Goal: Task Accomplishment & Management: Manage account settings

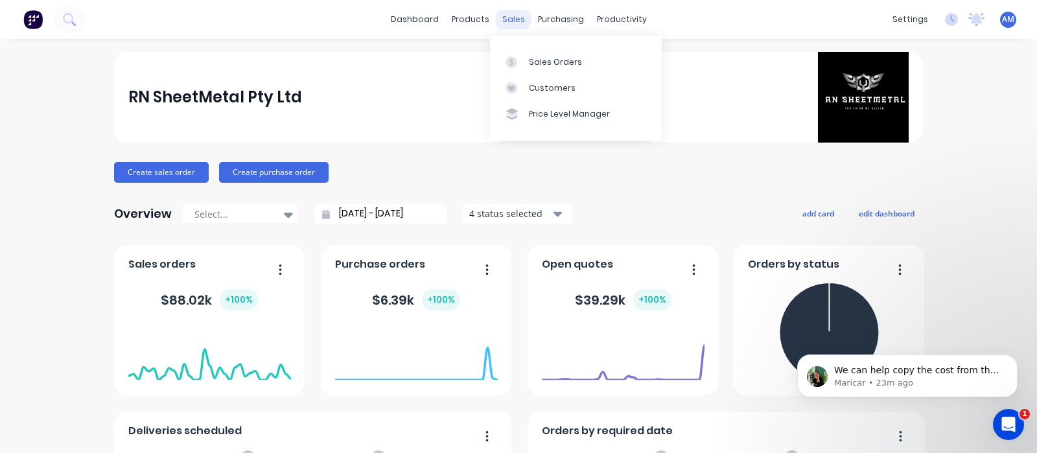
scroll to position [1459, 0]
click at [510, 18] on div "sales" at bounding box center [514, 19] width 36 height 19
click at [529, 57] on div "Sales Orders" at bounding box center [555, 62] width 53 height 12
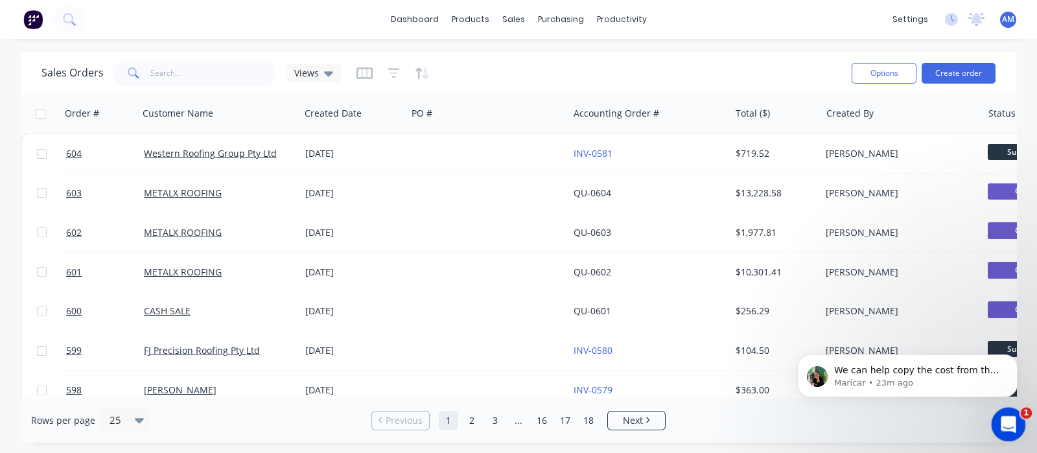
drag, startPoint x: 1011, startPoint y: 425, endPoint x: 1996, endPoint y: 814, distance: 1059.4
click at [1011, 425] on icon "Open Intercom Messenger" at bounding box center [1006, 422] width 21 height 21
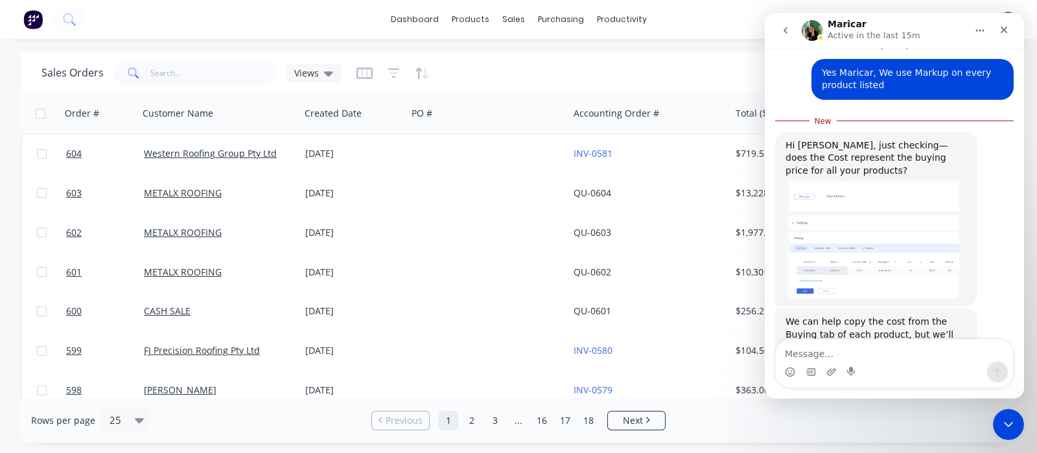
scroll to position [1398, 0]
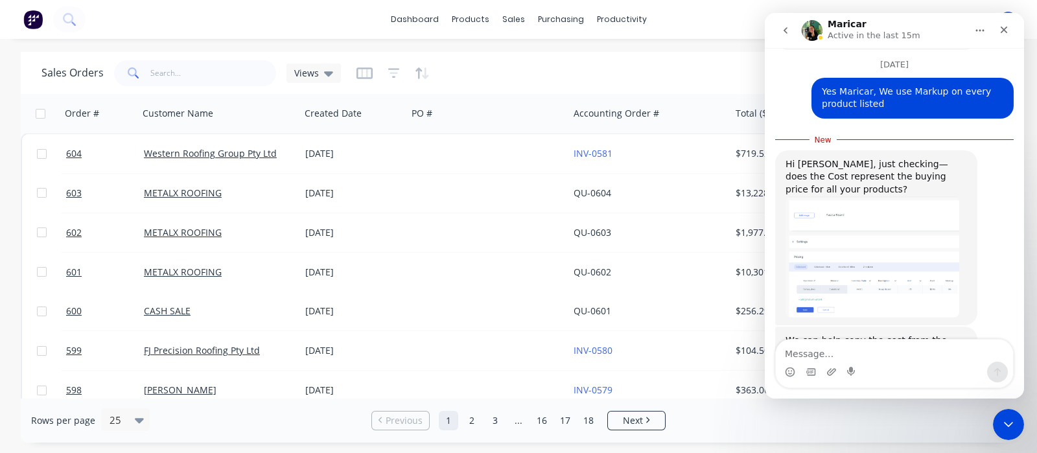
click at [865, 229] on img "Maricar says…" at bounding box center [873, 257] width 174 height 122
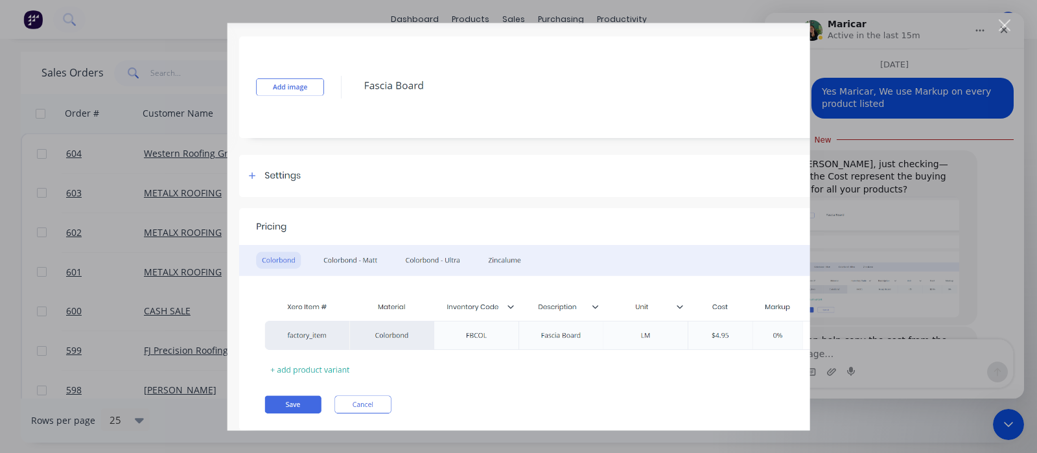
scroll to position [0, 0]
click at [370, 405] on img "Close" at bounding box center [519, 227] width 583 height 408
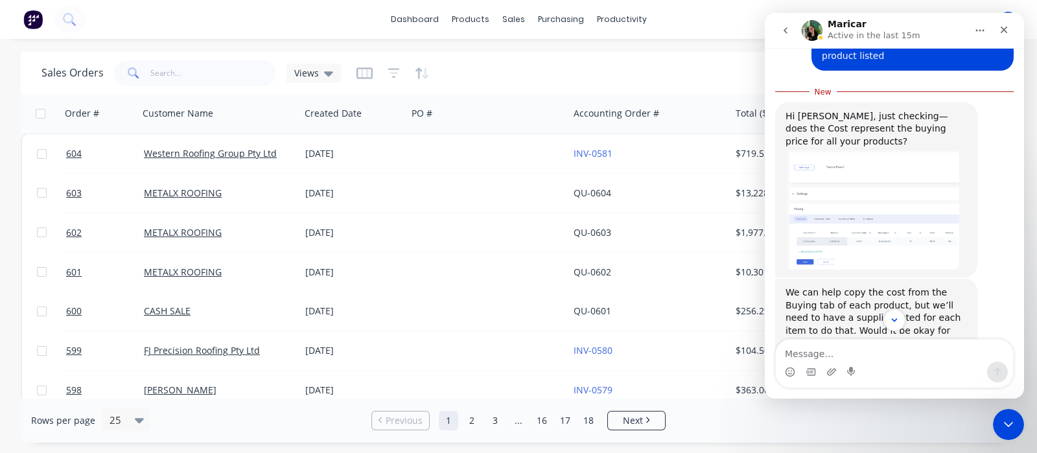
scroll to position [1479, 0]
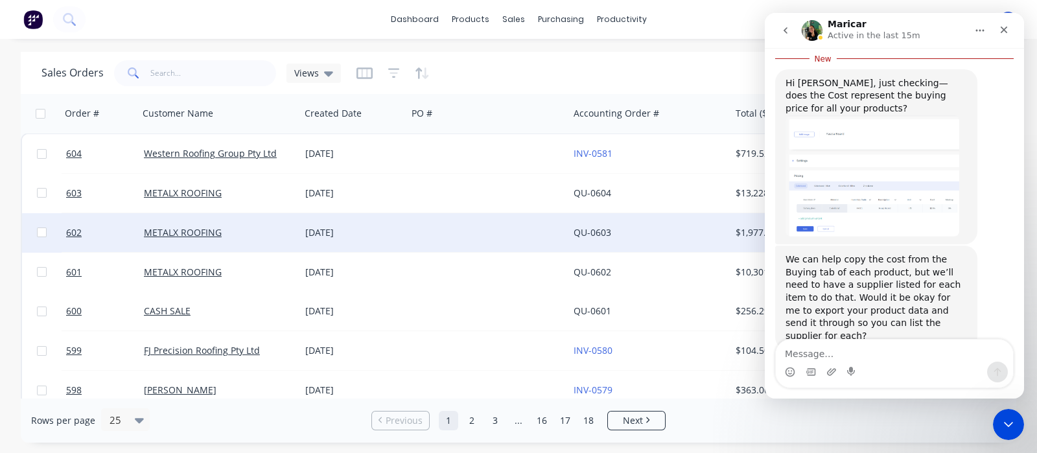
click at [637, 222] on div "QU-0603" at bounding box center [649, 232] width 161 height 39
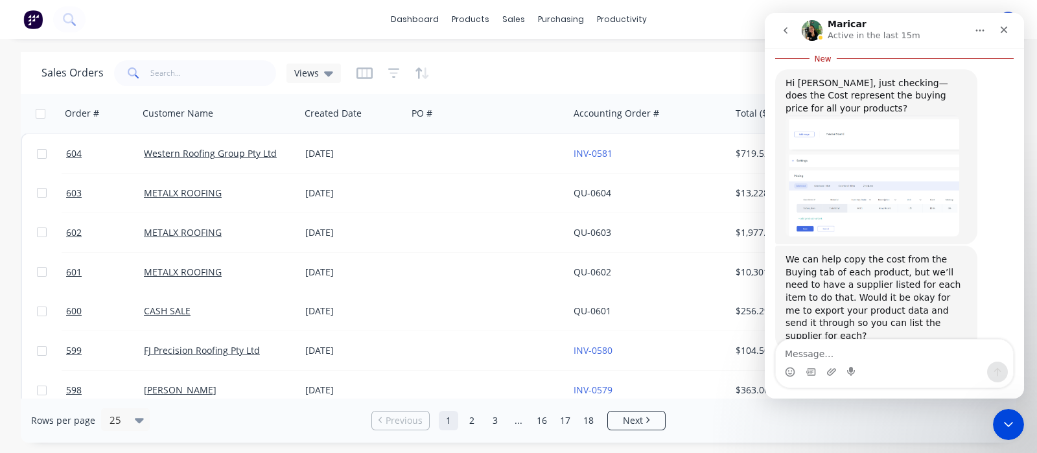
click at [764, 423] on div "Rows per page 25 Previous 1 2 3 ... 16 17 18 Next" at bounding box center [519, 420] width 996 height 45
click at [1000, 422] on icon "Close Intercom Messenger" at bounding box center [1007, 423] width 16 height 16
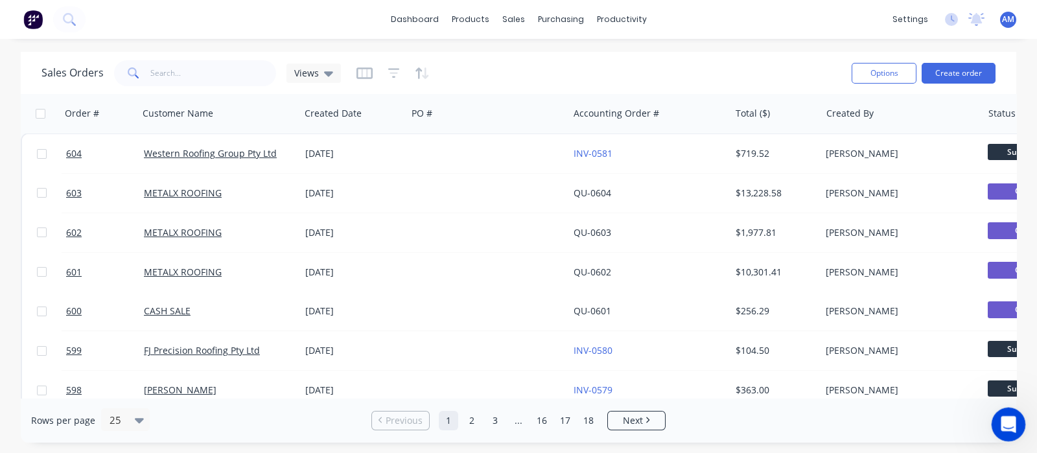
click at [1000, 420] on icon "Open Intercom Messenger" at bounding box center [1006, 422] width 21 height 21
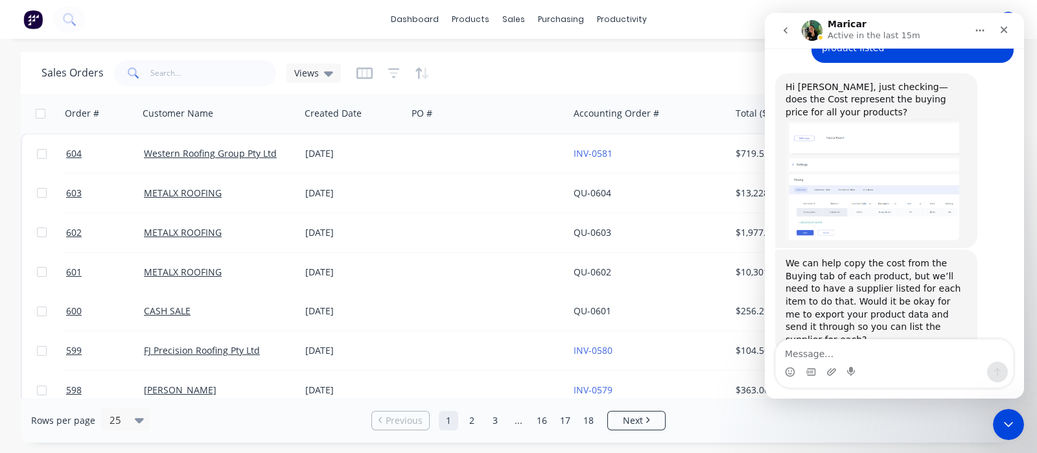
scroll to position [1459, 0]
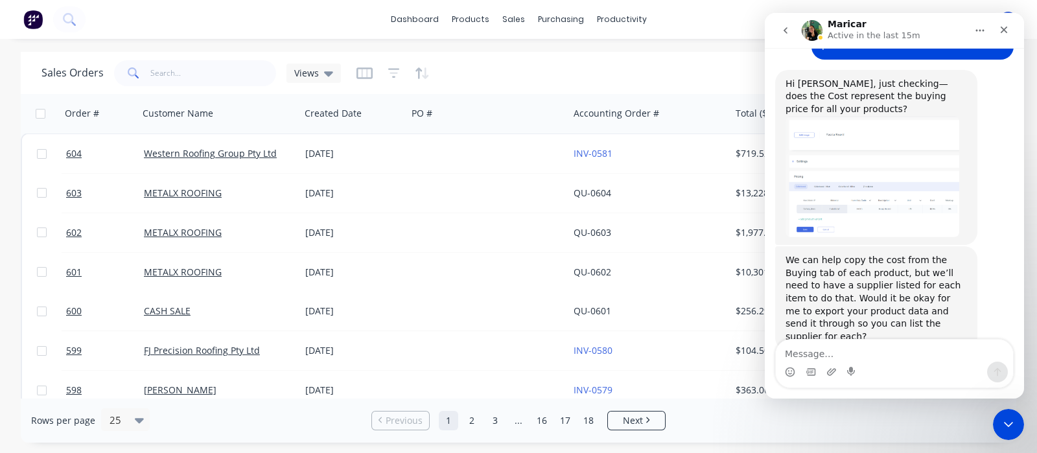
click at [827, 359] on textarea "Message…" at bounding box center [894, 351] width 237 height 22
type textarea "Okay Maricar"
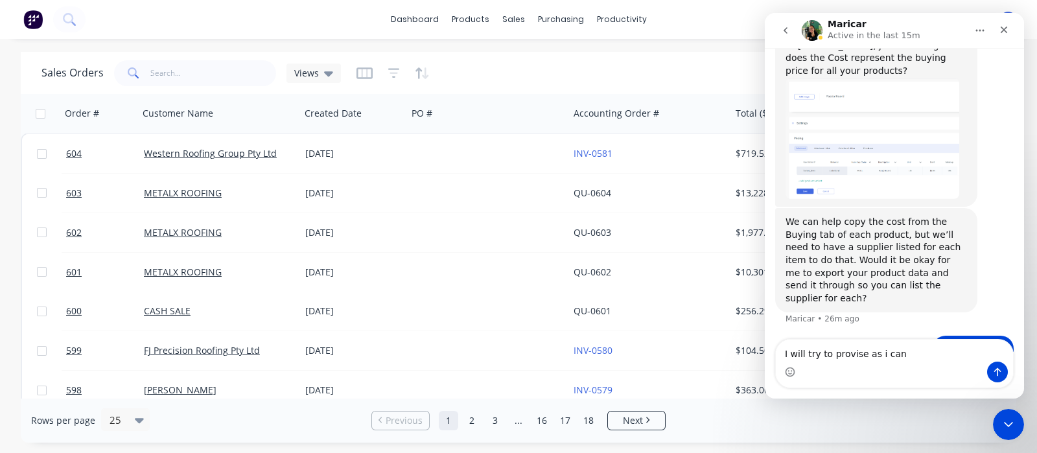
type textarea "I will try to provise as i can"
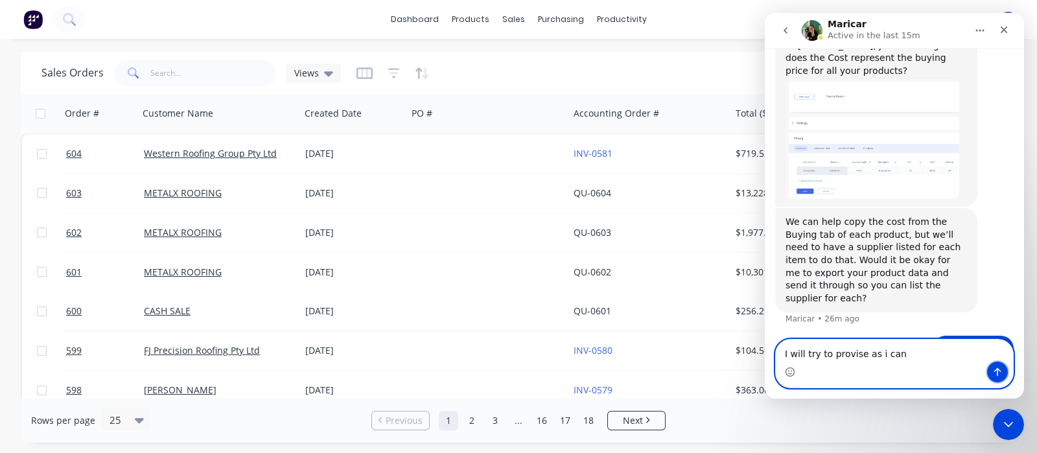
click at [1007, 371] on button "Send a message…" at bounding box center [997, 372] width 21 height 21
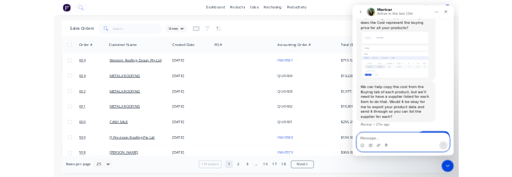
scroll to position [1527, 0]
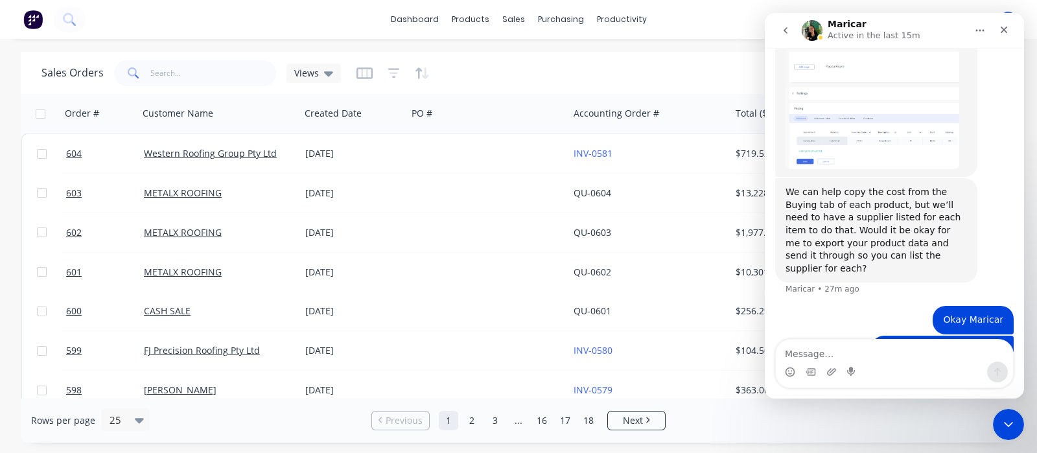
click at [694, 14] on div "dashboard products sales purchasing productivity dashboard products Product Cat…" at bounding box center [518, 19] width 1037 height 39
drag, startPoint x: 1002, startPoint y: 419, endPoint x: 1989, endPoint y: 776, distance: 1050.0
click at [1000, 418] on icon "Close Intercom Messenger" at bounding box center [1007, 423] width 16 height 16
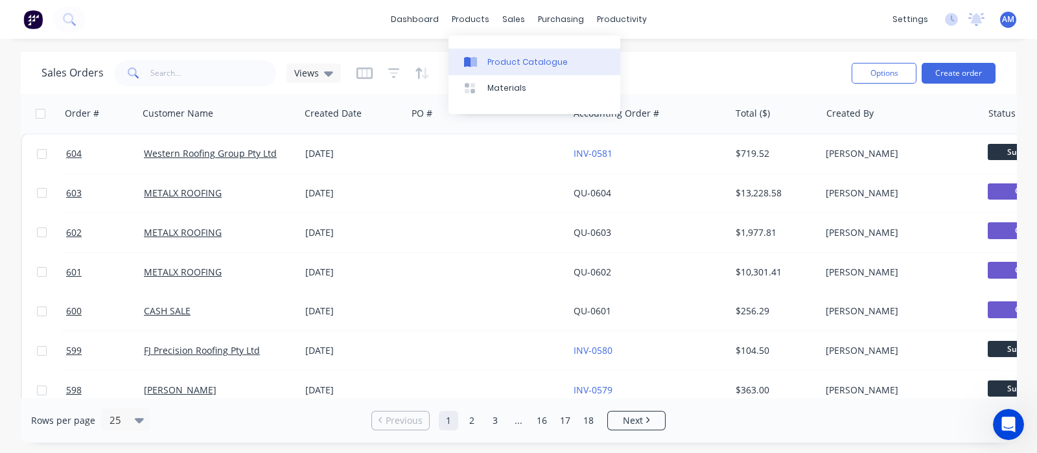
click at [488, 56] on div "Product Catalogue" at bounding box center [528, 62] width 80 height 12
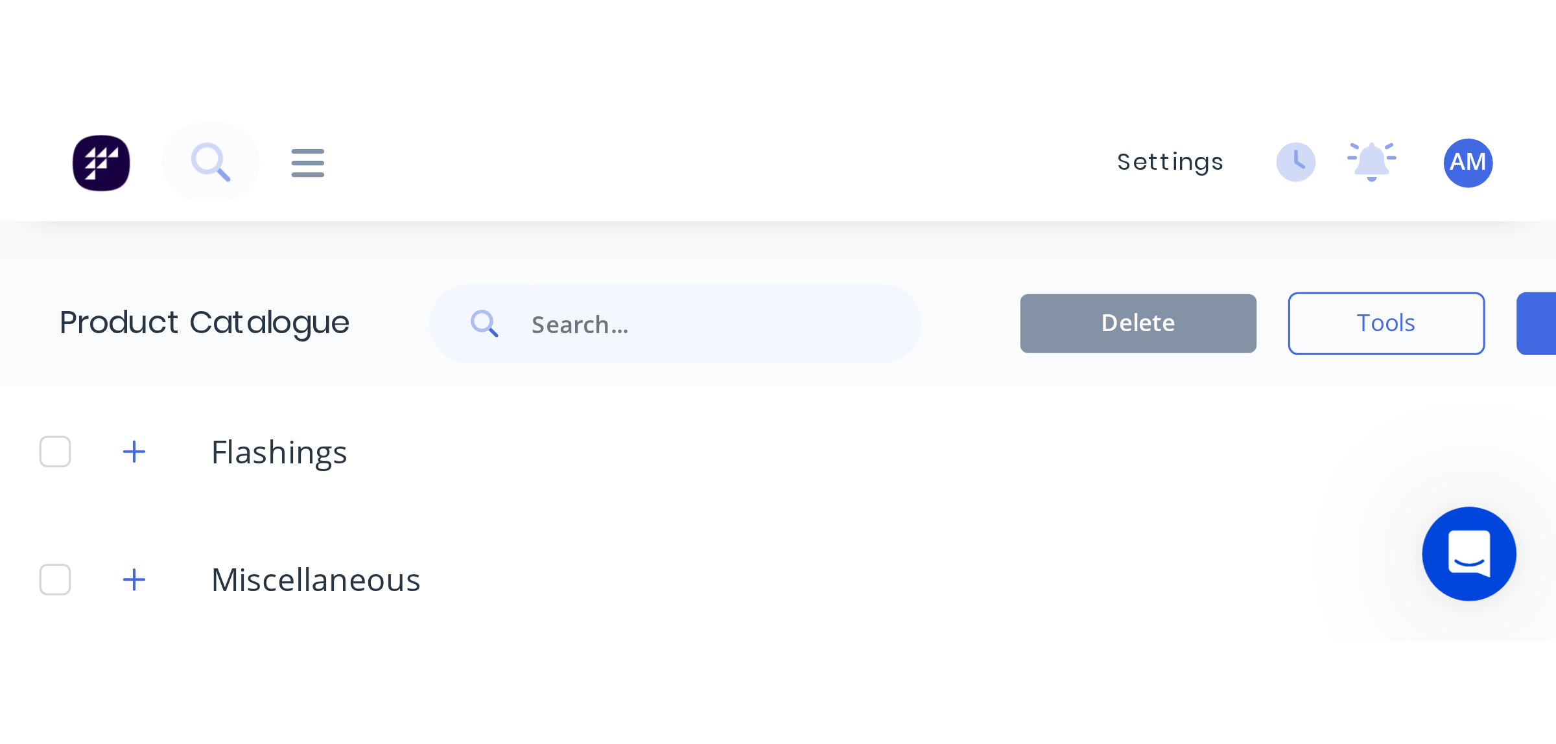
scroll to position [1457, 0]
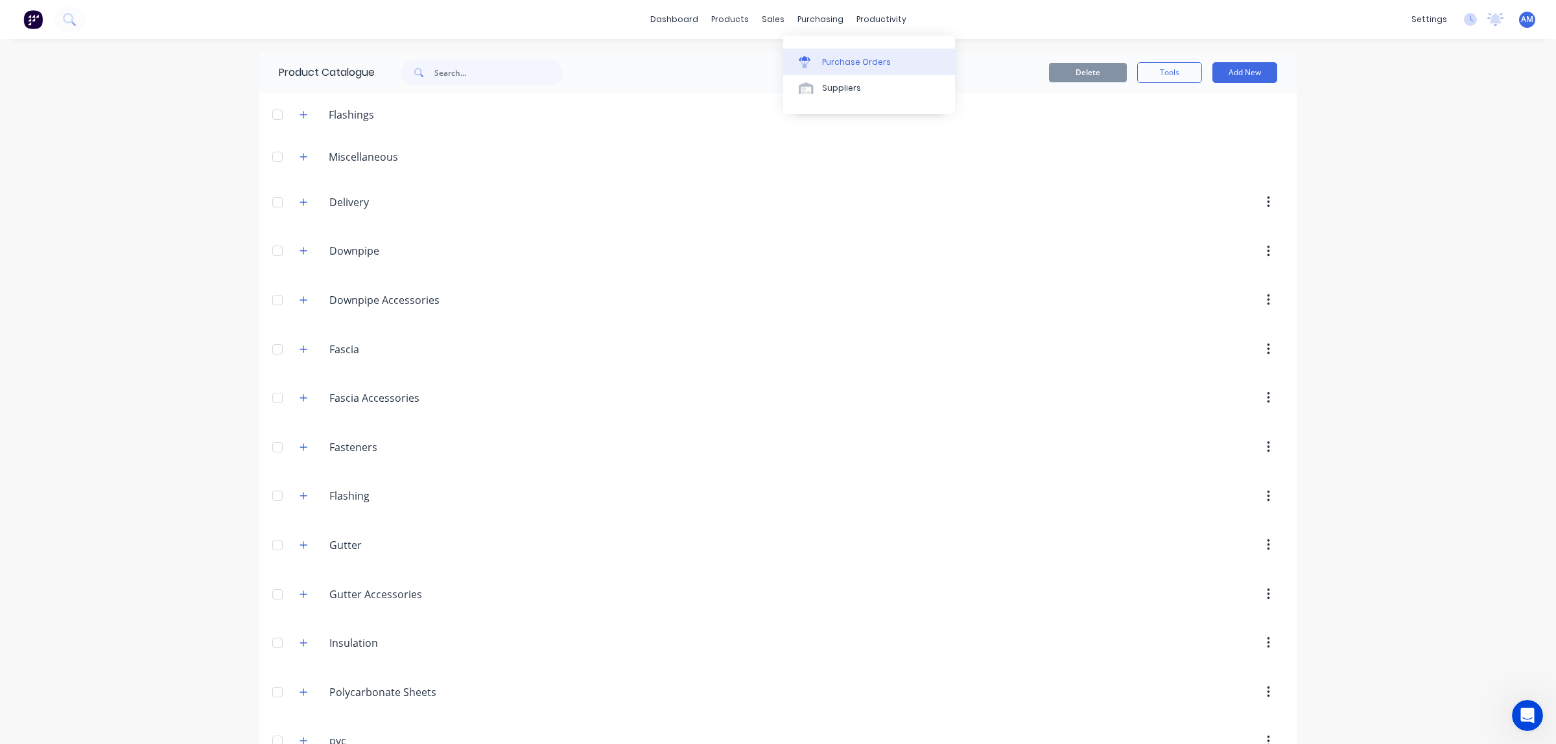
click at [820, 53] on link "Purchase Orders" at bounding box center [869, 62] width 172 height 26
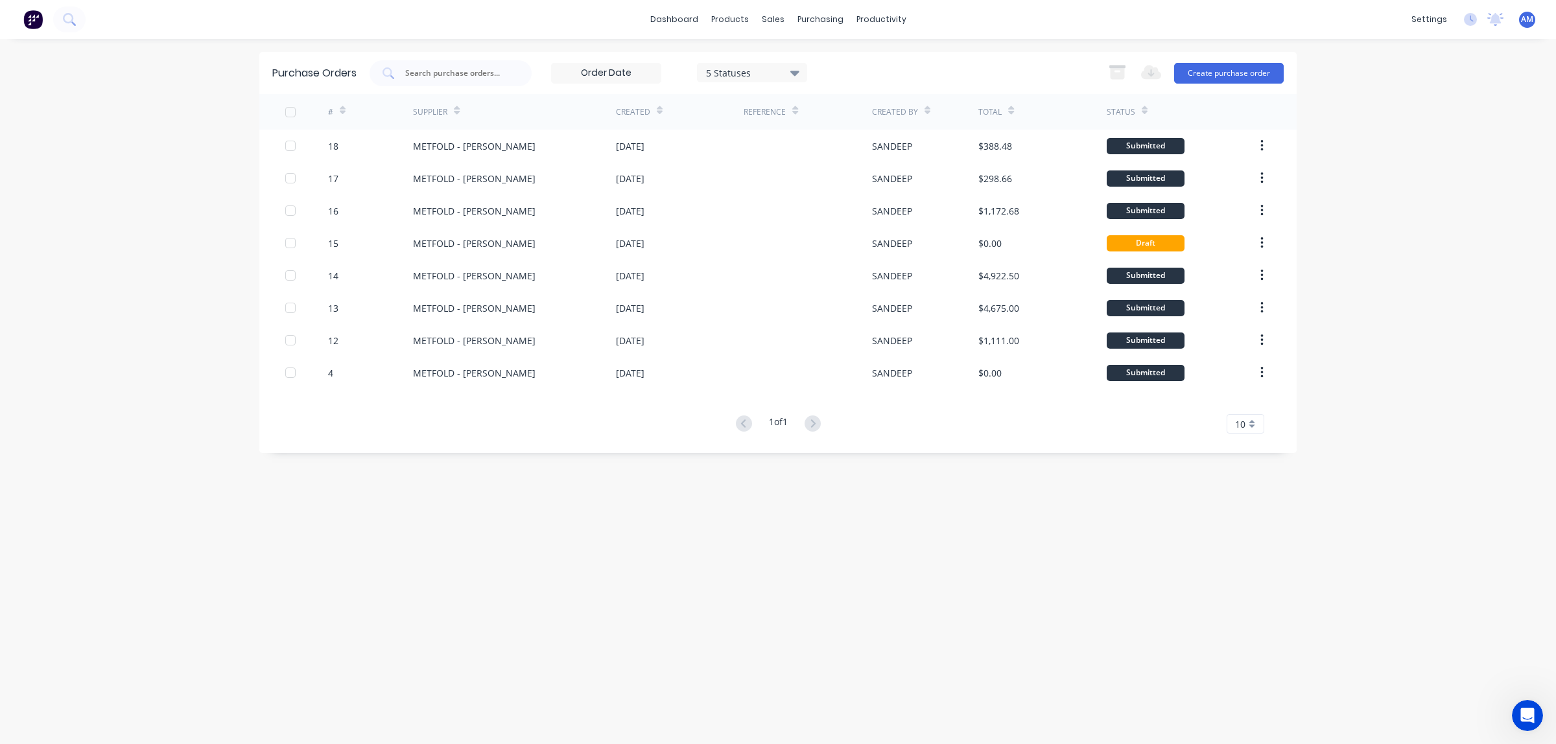
click at [734, 68] on div "5 Statuses" at bounding box center [752, 72] width 93 height 14
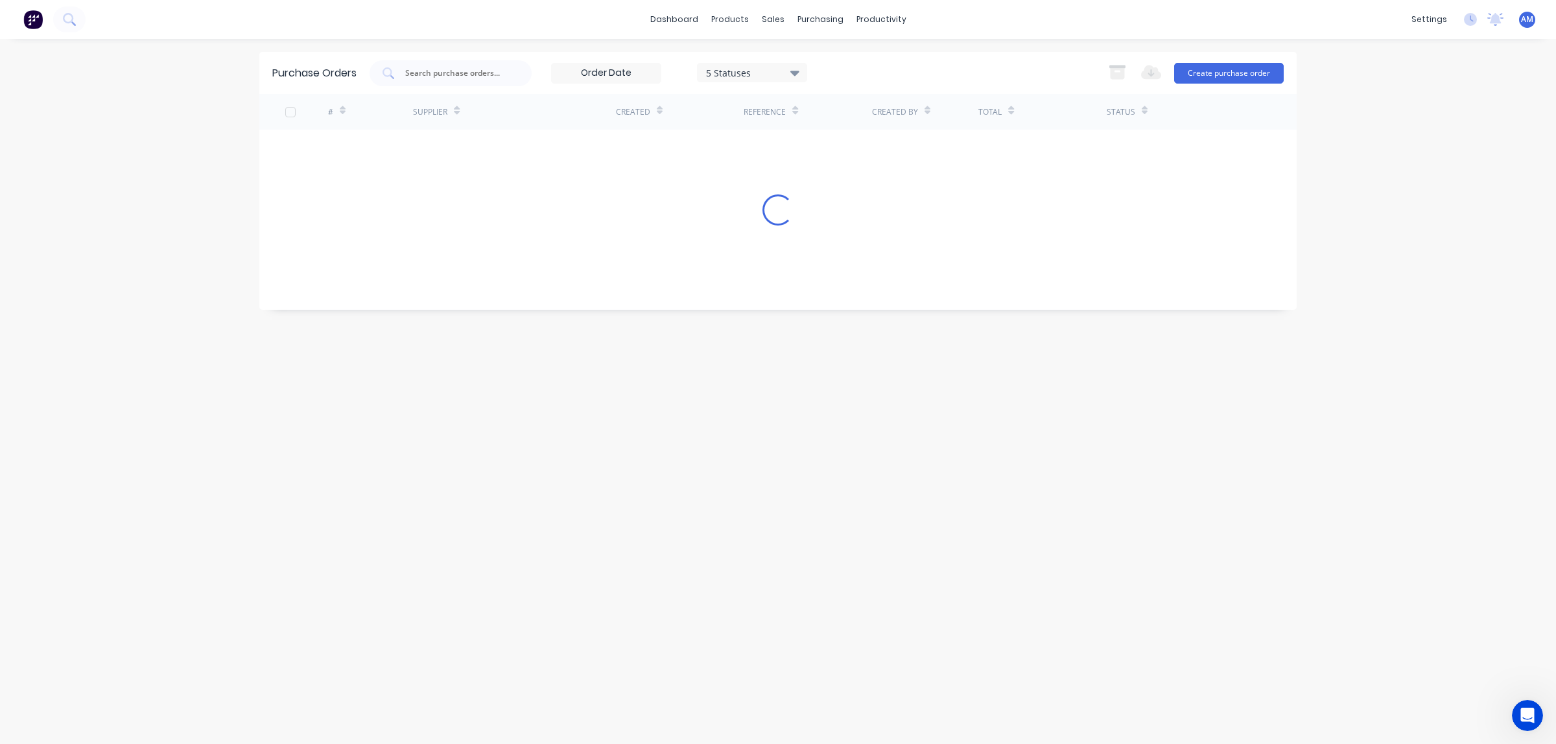
click at [1009, 452] on div "Purchase Orders 5 Statuses 5 Statuses Export to Excel (XLSX) Create purchase or…" at bounding box center [777, 391] width 1037 height 679
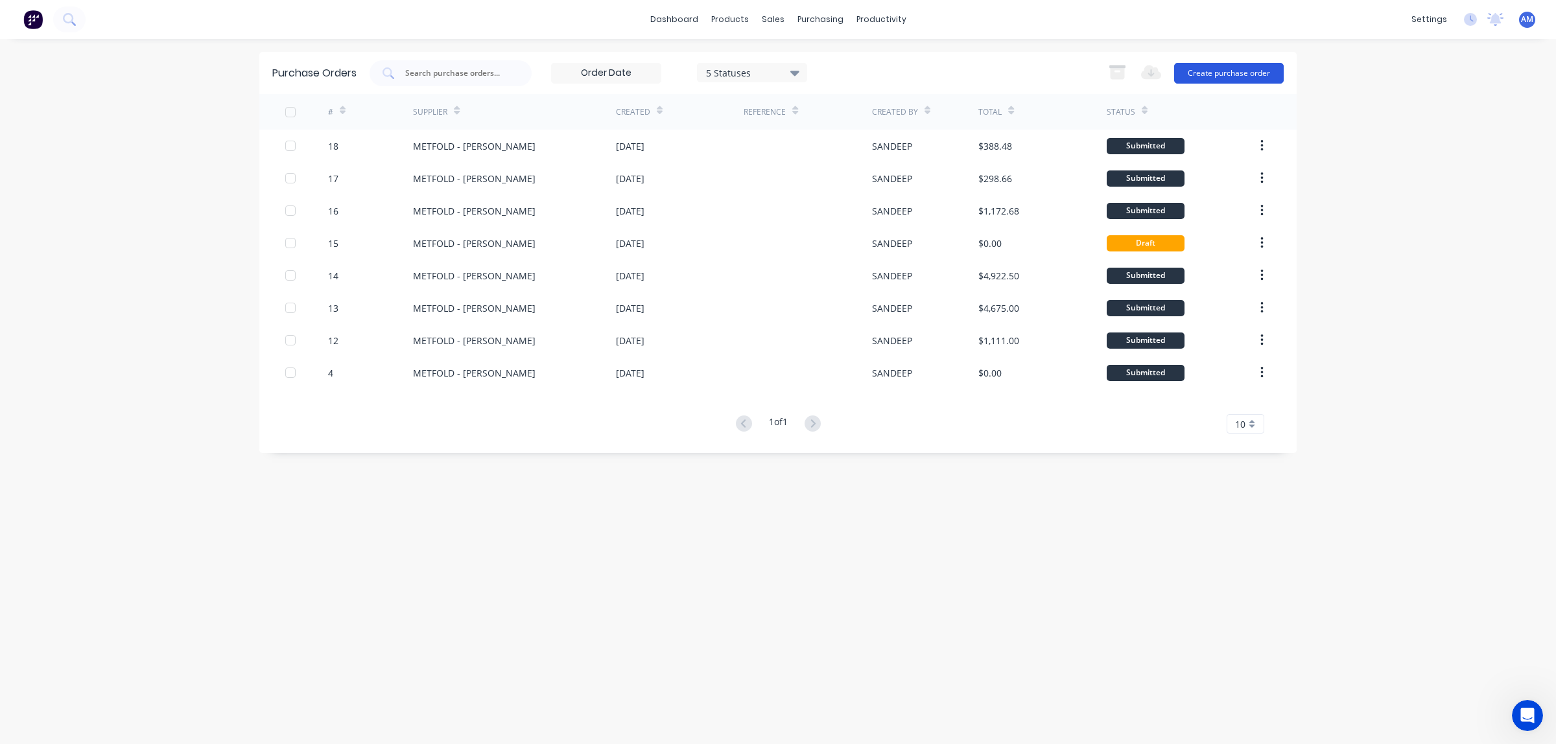
click at [1037, 72] on button "Create purchase order" at bounding box center [1229, 73] width 110 height 21
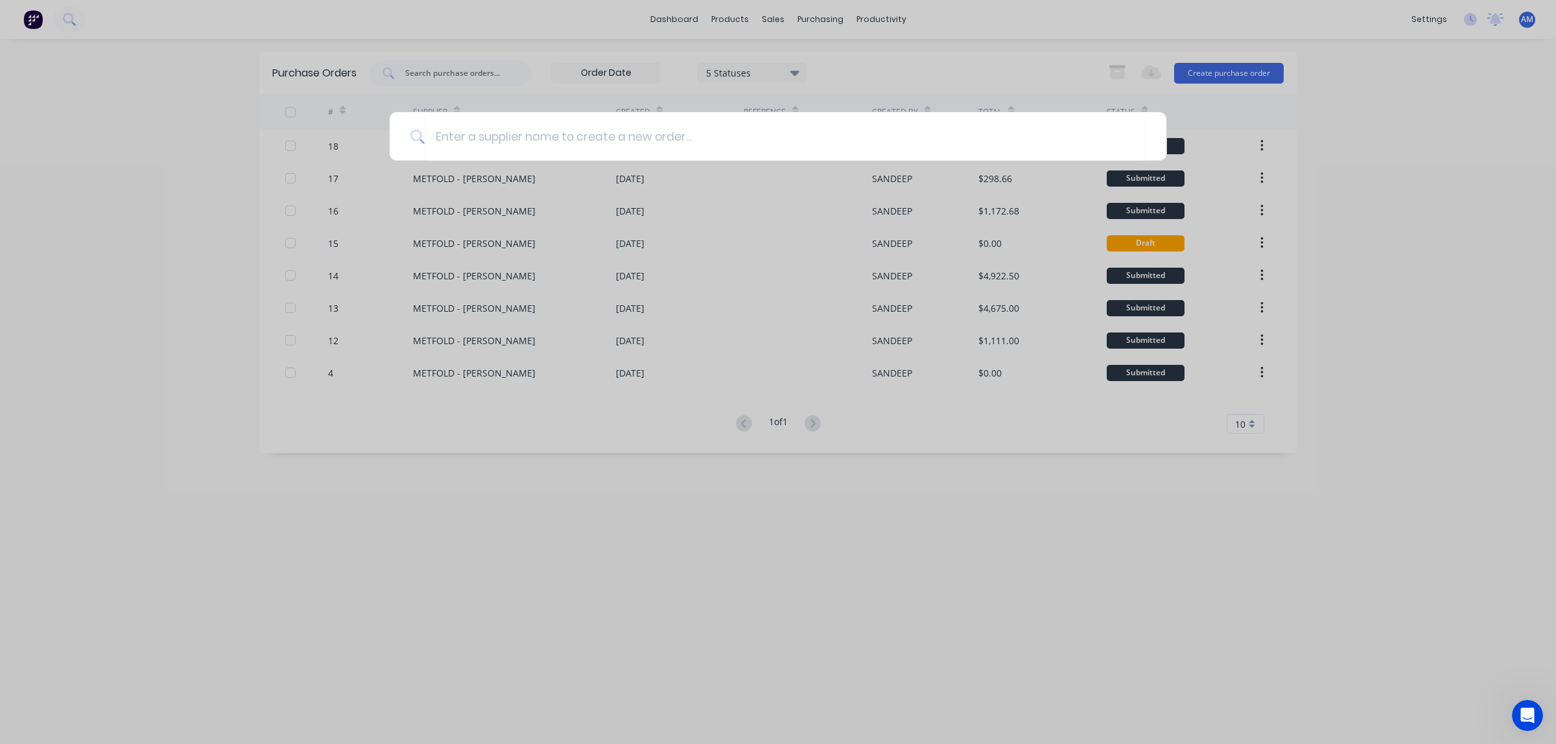
click at [1037, 253] on div at bounding box center [778, 372] width 1556 height 744
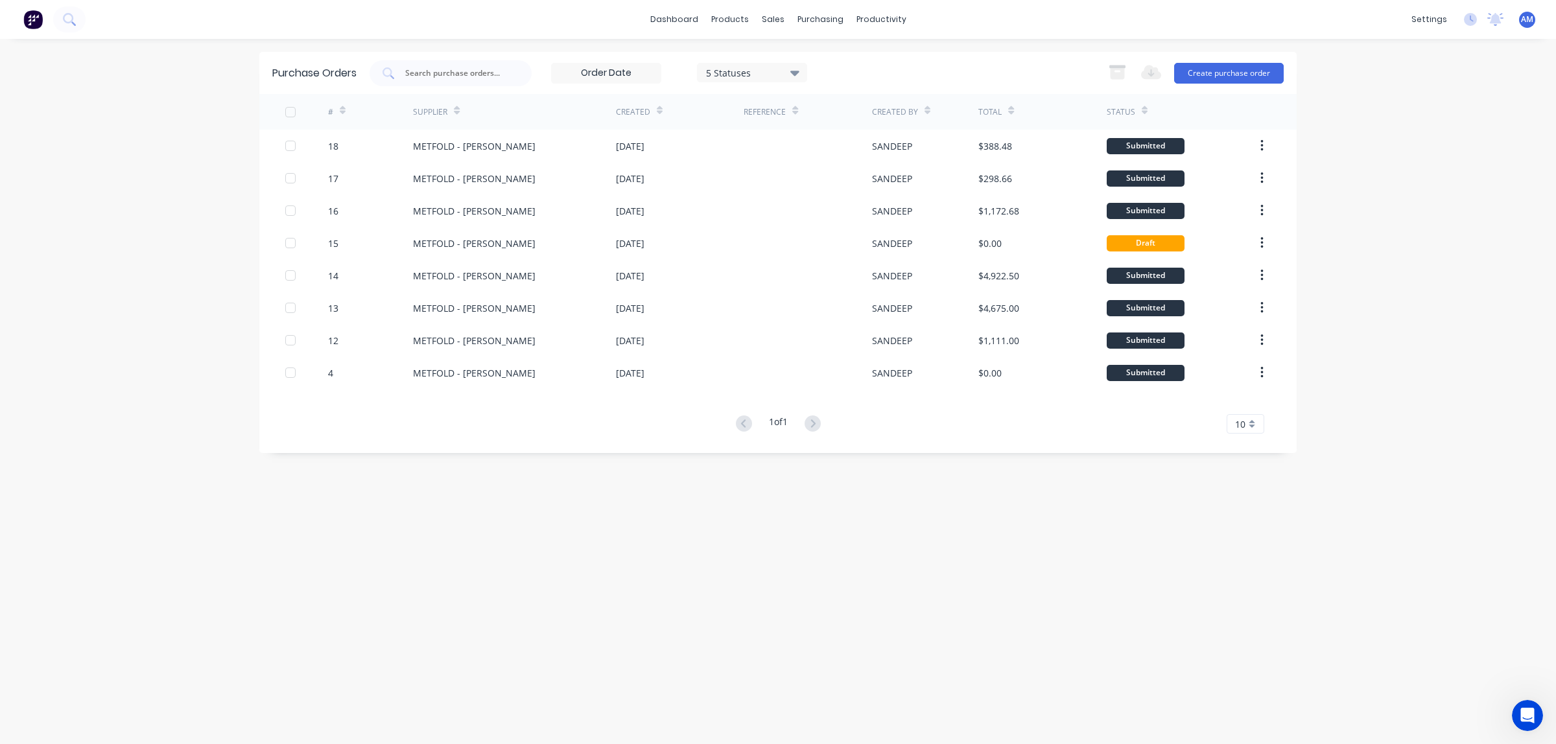
click at [792, 69] on icon at bounding box center [794, 72] width 9 height 14
click at [425, 78] on input "text" at bounding box center [458, 73] width 108 height 13
click at [789, 111] on div "Reference" at bounding box center [771, 111] width 54 height 23
click at [795, 69] on icon at bounding box center [794, 72] width 9 height 14
click at [715, 105] on div "All" at bounding box center [767, 106] width 104 height 14
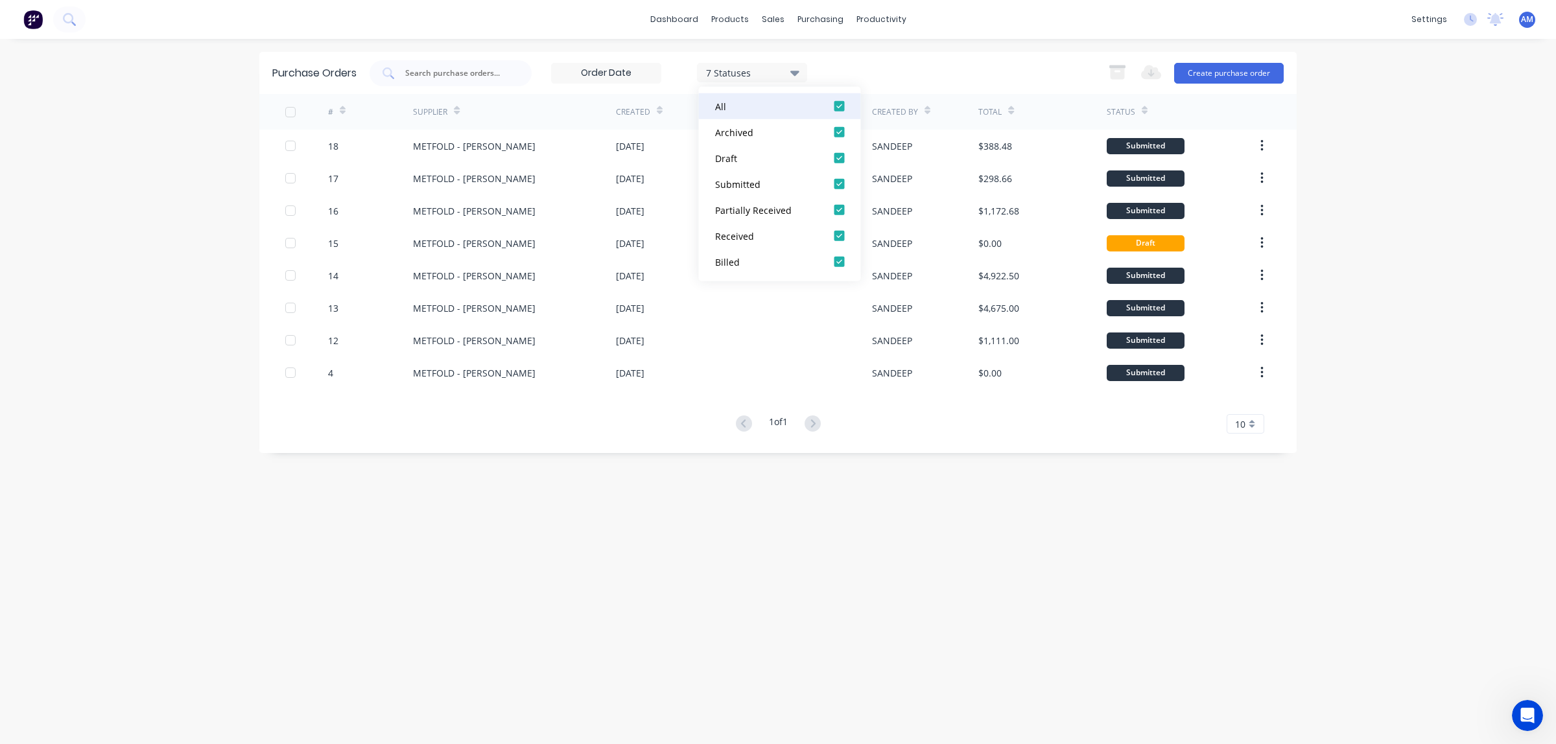
click at [715, 105] on div "All" at bounding box center [767, 106] width 104 height 14
click at [742, 107] on div "All" at bounding box center [767, 106] width 104 height 14
click at [838, 136] on div at bounding box center [840, 132] width 26 height 26
click at [919, 452] on div "dashboard products sales purchasing productivity dashboard products Product Cat…" at bounding box center [778, 372] width 1556 height 744
click at [776, 452] on div "Purchase Orders 5 Statuses 5 Statuses Export to Excel (XLSX) Create purchase or…" at bounding box center [777, 391] width 1037 height 679
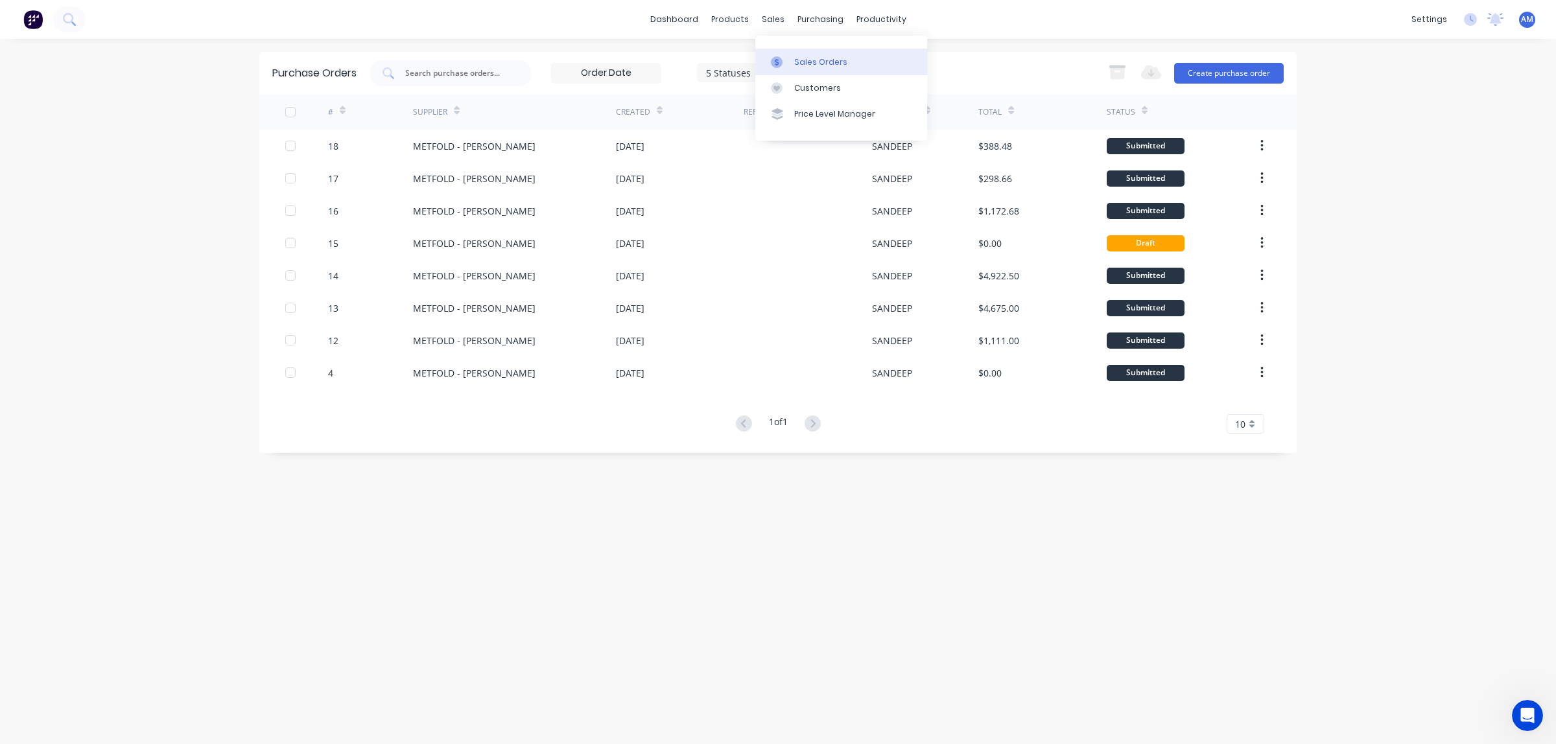
click at [808, 65] on div "Sales Orders" at bounding box center [820, 62] width 53 height 12
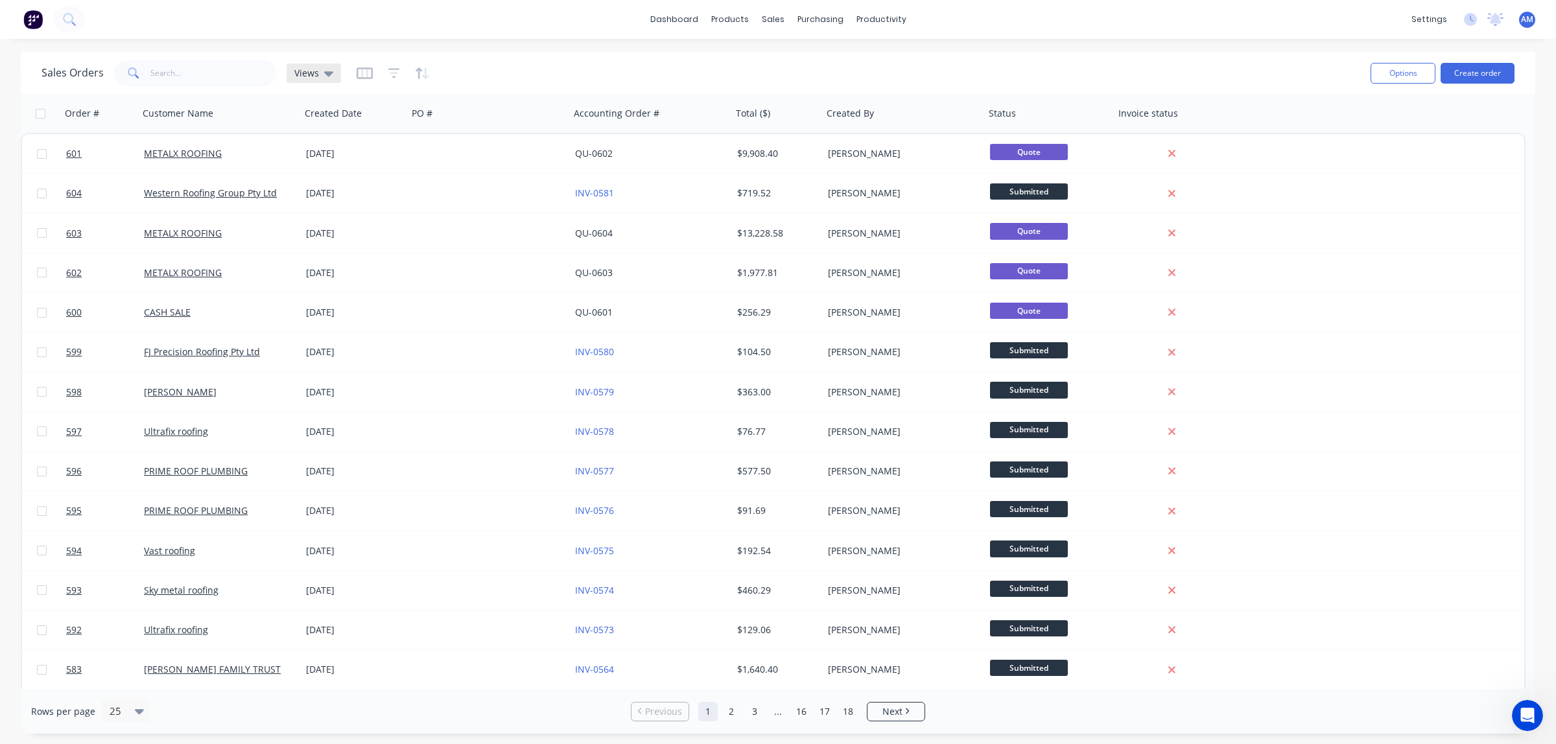
click at [316, 75] on span "Views" at bounding box center [306, 73] width 25 height 14
click at [352, 115] on input "text" at bounding box center [388, 123] width 141 height 26
click at [342, 123] on input "text" at bounding box center [388, 123] width 141 height 26
click at [341, 148] on button "Save new view" at bounding box center [378, 155] width 174 height 19
click at [530, 62] on div "Sales Orders Views" at bounding box center [700, 73] width 1319 height 32
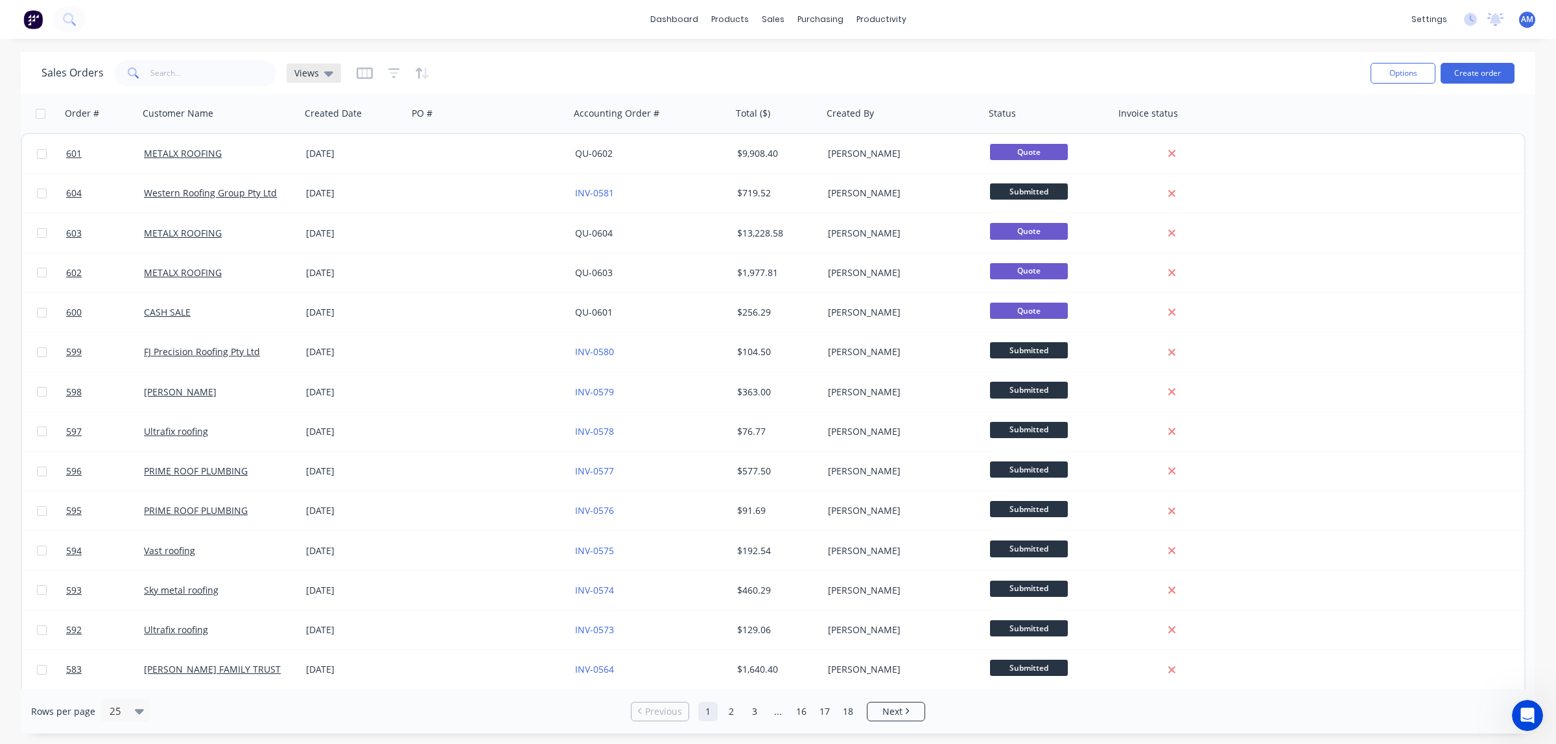
click at [321, 75] on div "Views" at bounding box center [313, 73] width 39 height 12
click at [355, 117] on input "text" at bounding box center [388, 123] width 141 height 26
drag, startPoint x: 533, startPoint y: 46, endPoint x: 410, endPoint y: 47, distance: 123.2
click at [533, 46] on div "dashboard products sales purchasing productivity dashboard products Product Cat…" at bounding box center [778, 372] width 1556 height 744
click at [364, 70] on icon "button" at bounding box center [364, 73] width 6 height 8
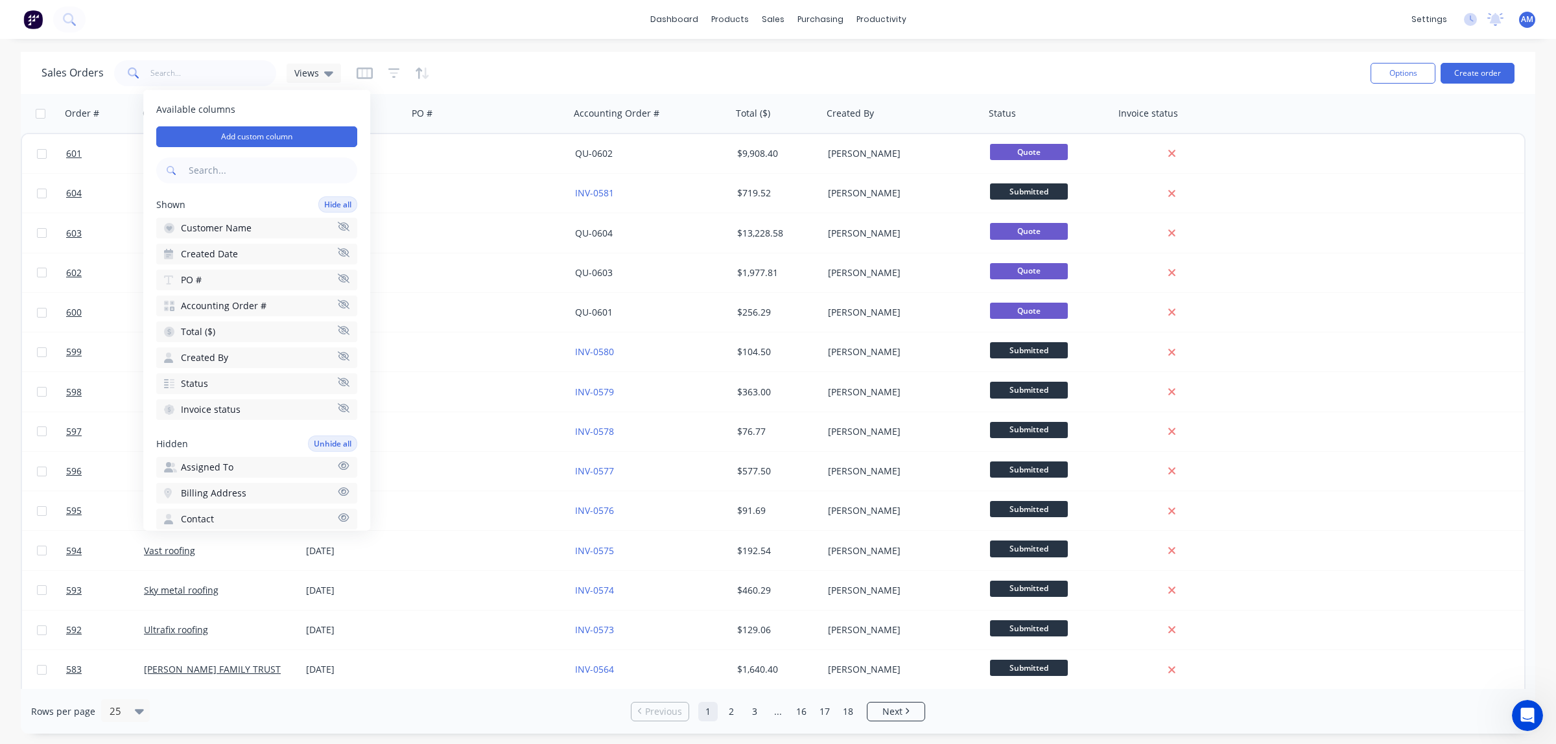
click at [521, 60] on div "Sales Orders Views" at bounding box center [700, 73] width 1319 height 32
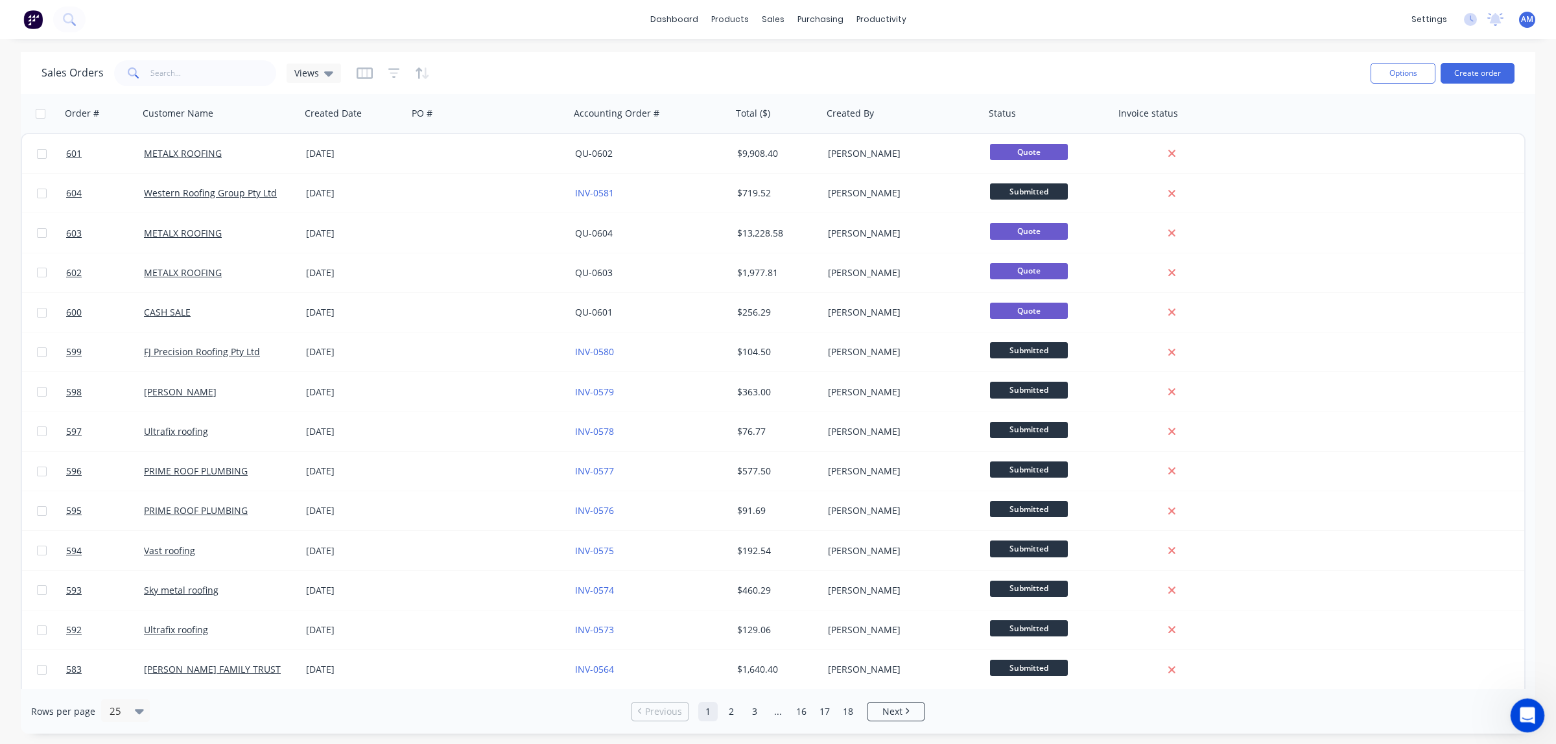
click at [1037, 452] on icon "Open Intercom Messenger" at bounding box center [1525, 713] width 21 height 21
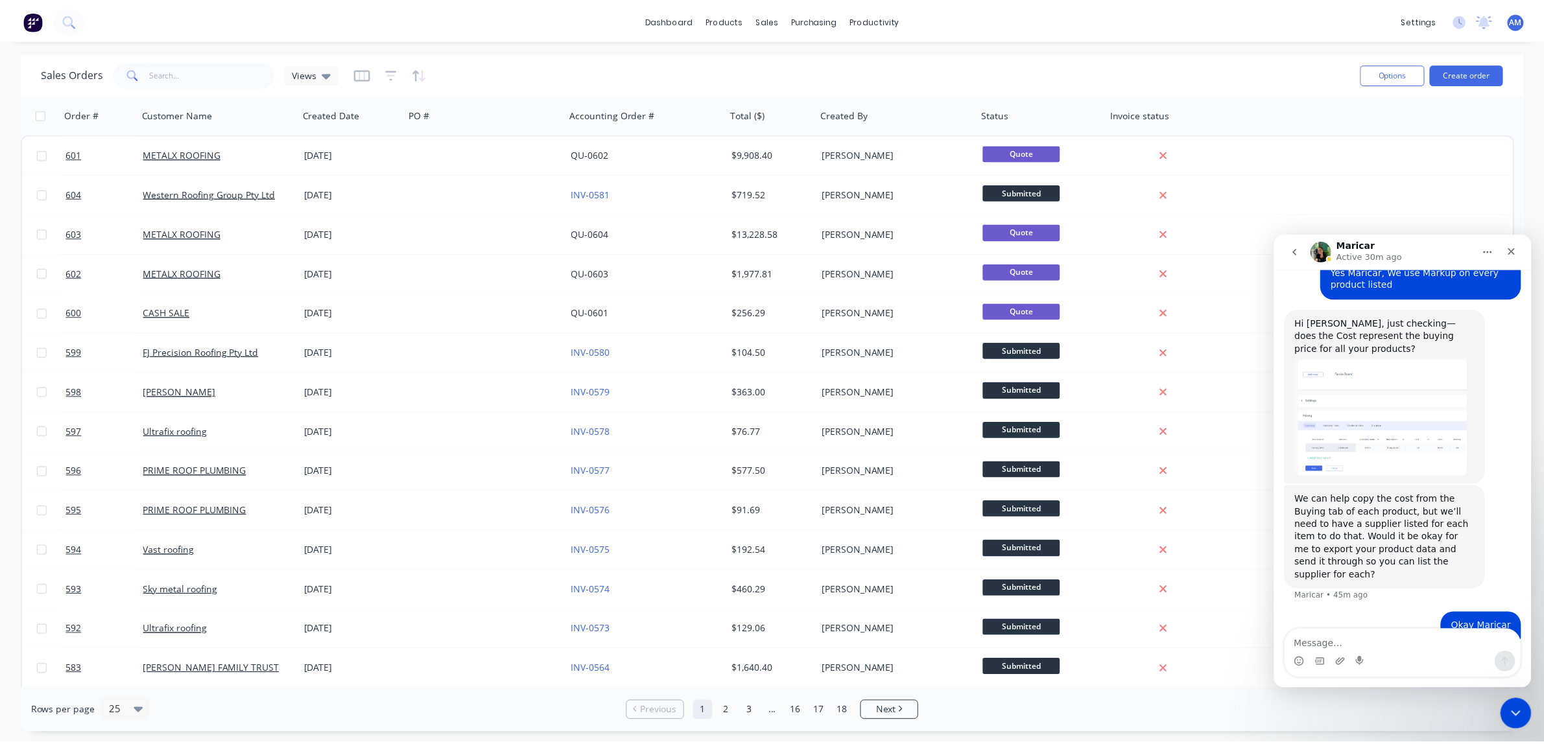
scroll to position [1457, 0]
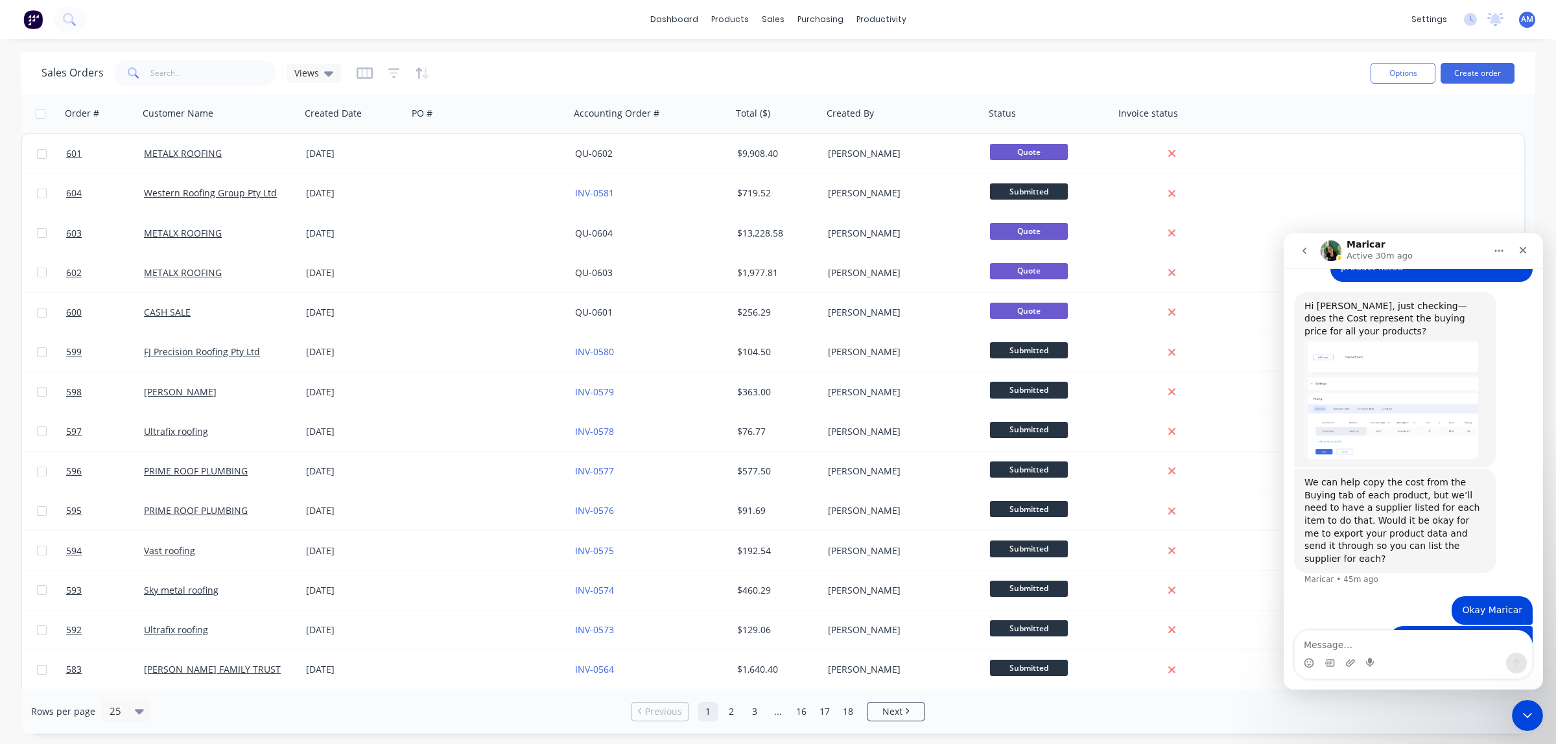
click at [1037, 86] on div "Sales Orders Views" at bounding box center [700, 73] width 1319 height 32
click at [1037, 62] on div "Sales Orders Views" at bounding box center [700, 73] width 1319 height 32
click at [1037, 452] on div "Close Intercom Messenger" at bounding box center [1525, 713] width 31 height 31
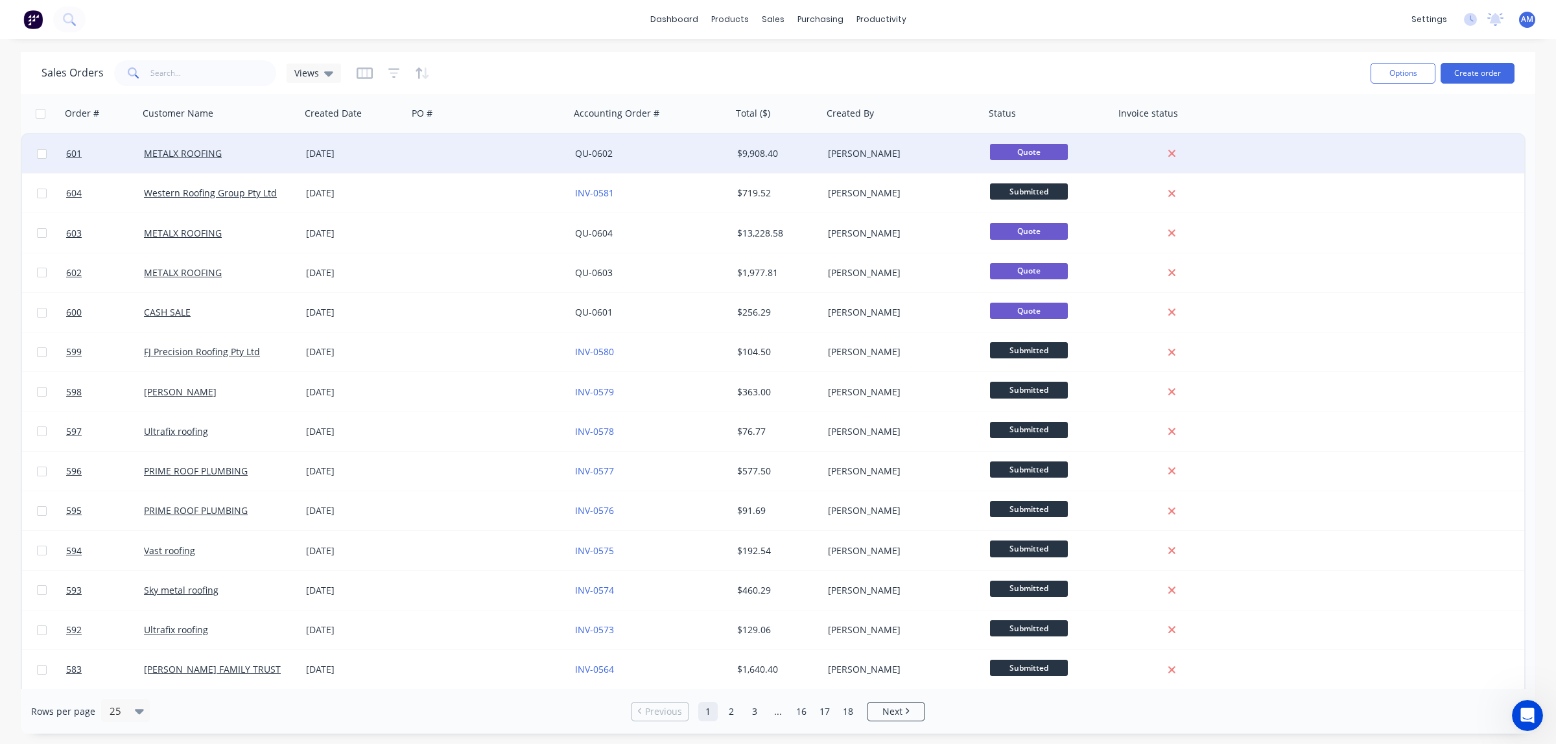
click at [588, 147] on link "QU-0602" at bounding box center [594, 153] width 38 height 12
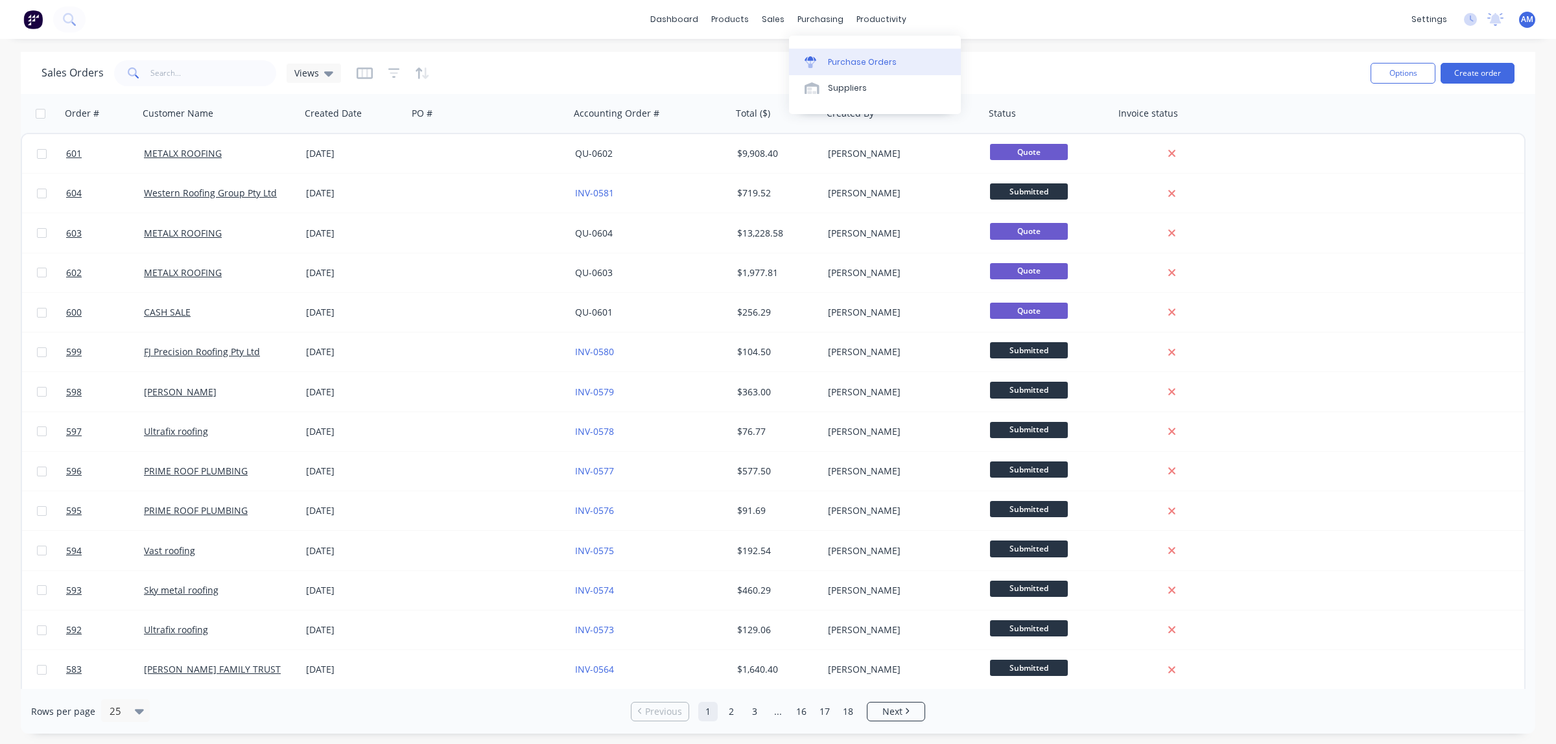
click at [827, 50] on link "Purchase Orders" at bounding box center [875, 62] width 172 height 26
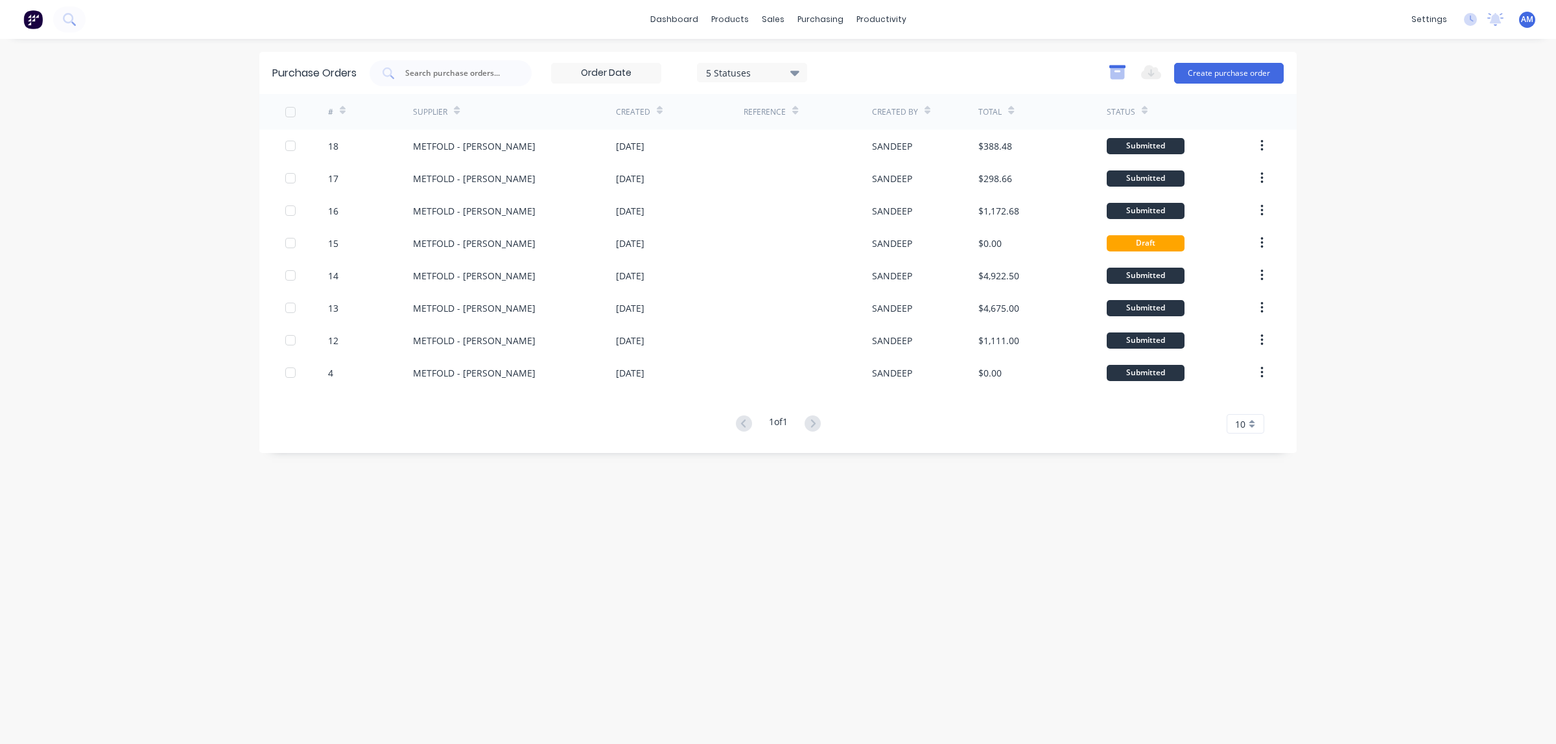
click at [1117, 69] on icon "button" at bounding box center [1117, 73] width 14 height 11
click at [605, 72] on input at bounding box center [606, 73] width 109 height 19
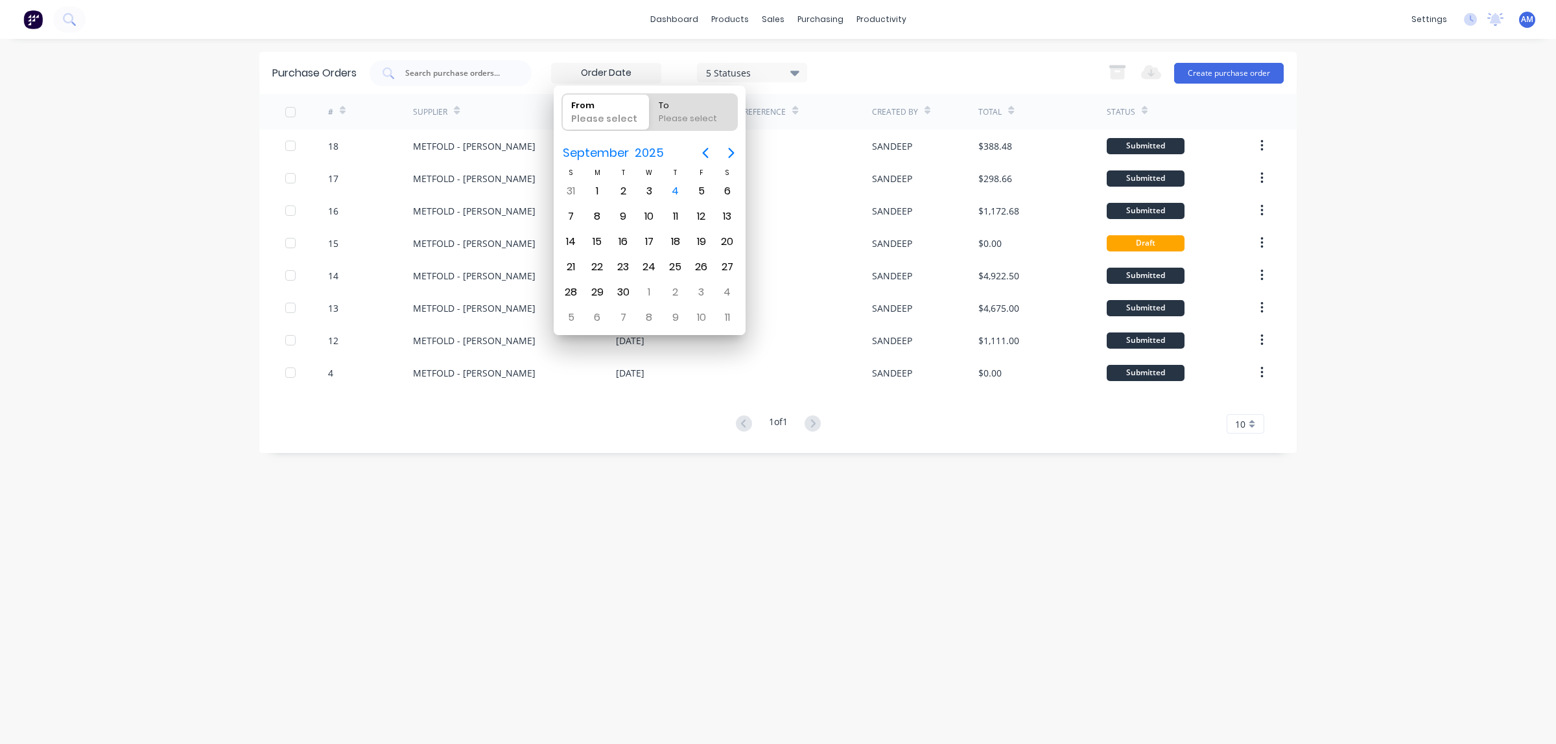
click at [178, 251] on div "dashboard products sales purchasing productivity dashboard products Product Cat…" at bounding box center [778, 372] width 1556 height 744
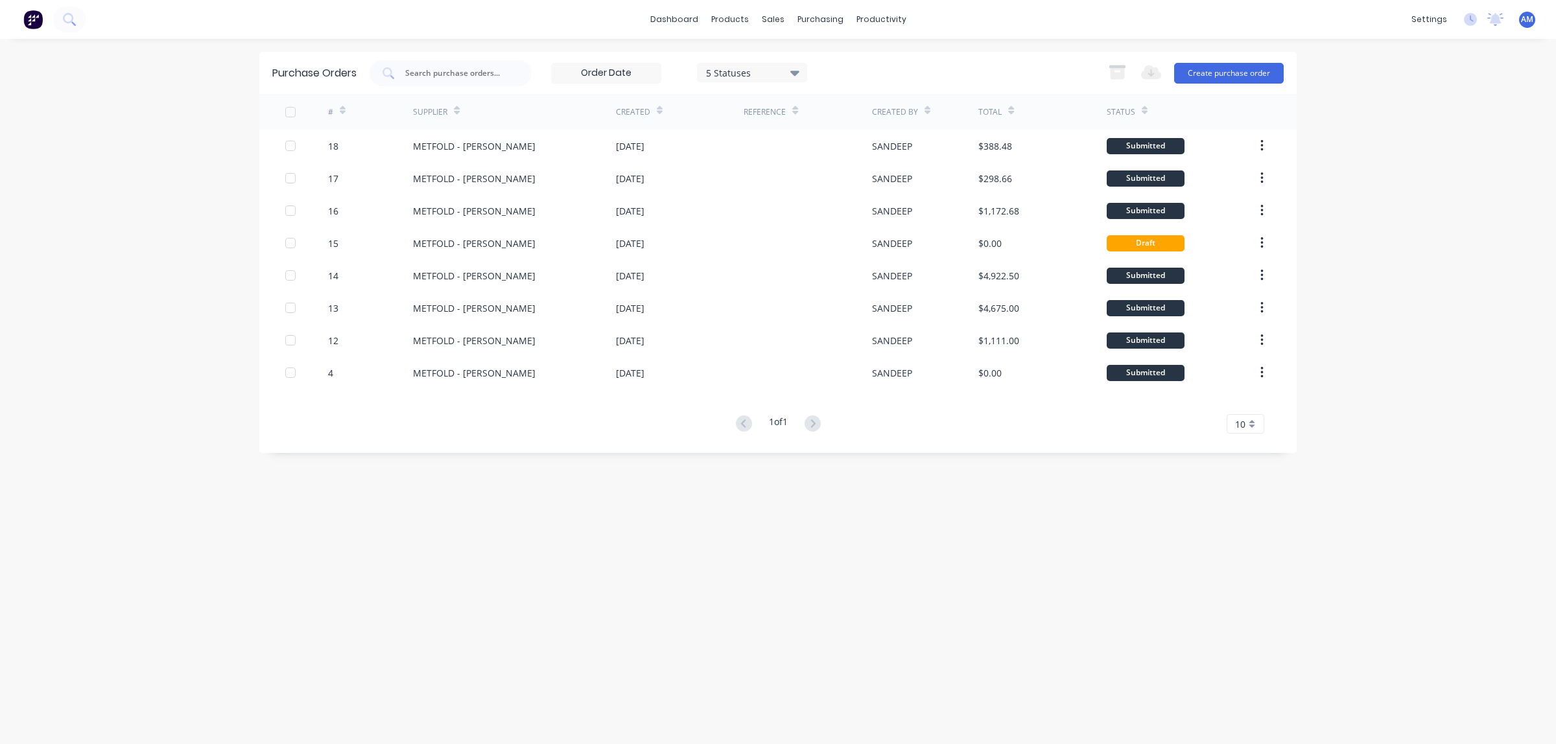
click at [789, 76] on div "5 Statuses" at bounding box center [752, 72] width 93 height 14
click at [999, 576] on div "Purchase Orders 5 Statuses 5 Statuses Export to Excel (XLSX) Create purchase or…" at bounding box center [777, 391] width 1037 height 679
click at [475, 506] on div "Purchase Orders 5 Statuses 5 Statuses Export to Excel (XLSX) Create purchase or…" at bounding box center [777, 391] width 1037 height 679
click at [488, 69] on input "text" at bounding box center [458, 73] width 108 height 13
click at [765, 69] on div "5 Statuses" at bounding box center [752, 72] width 93 height 14
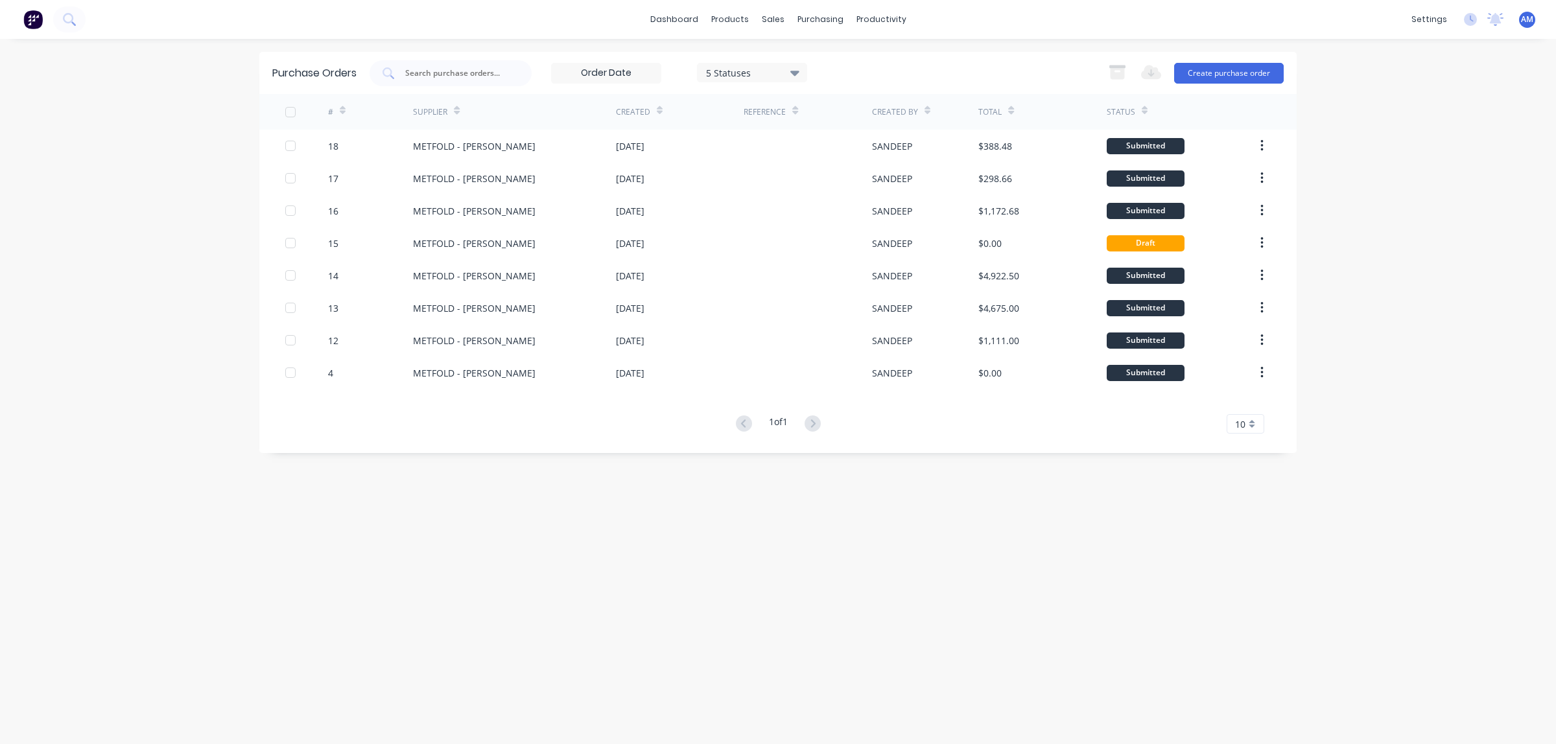
click at [624, 82] on label at bounding box center [606, 73] width 110 height 21
click at [624, 82] on input at bounding box center [606, 73] width 109 height 19
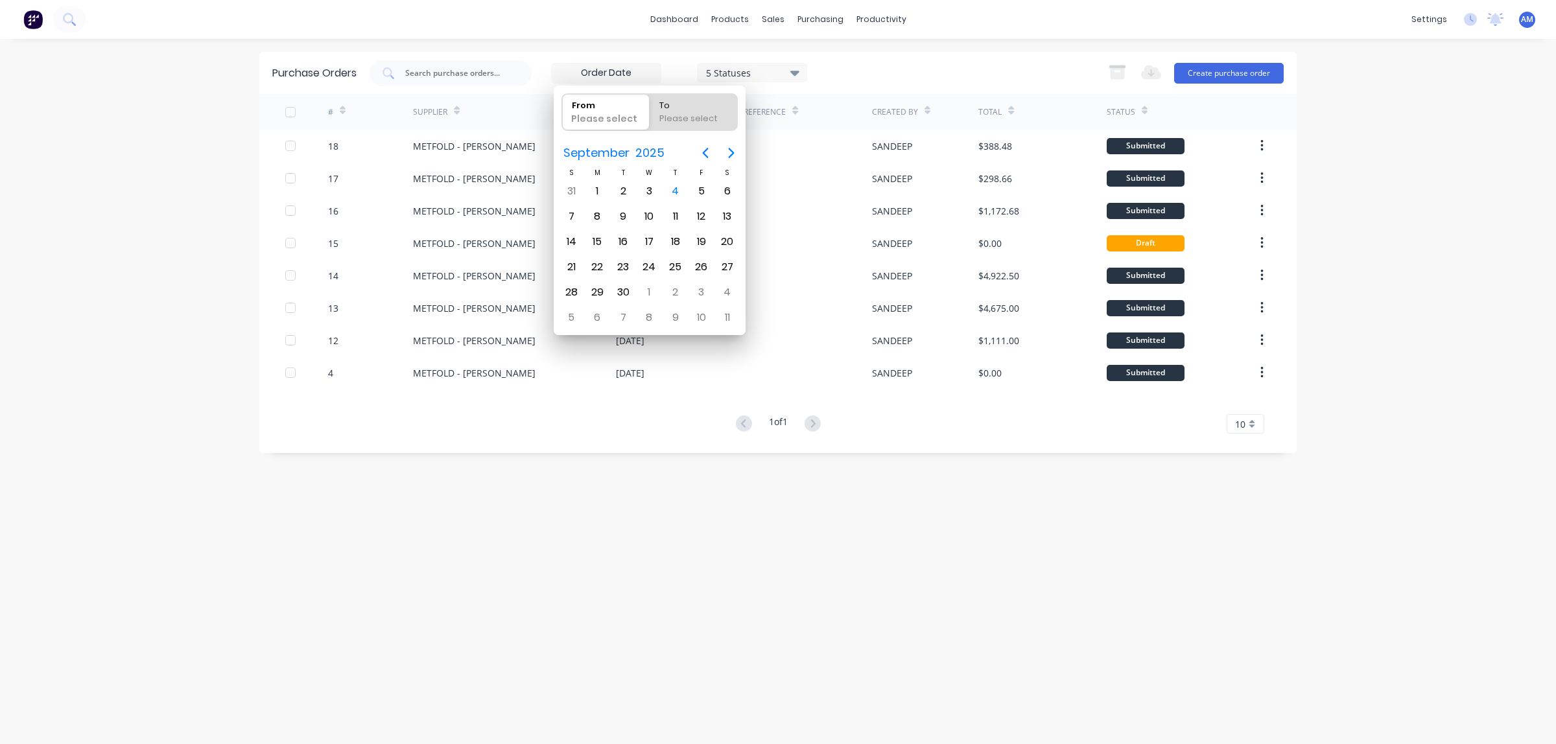
click at [672, 73] on div "5 Statuses" at bounding box center [679, 73] width 256 height 21
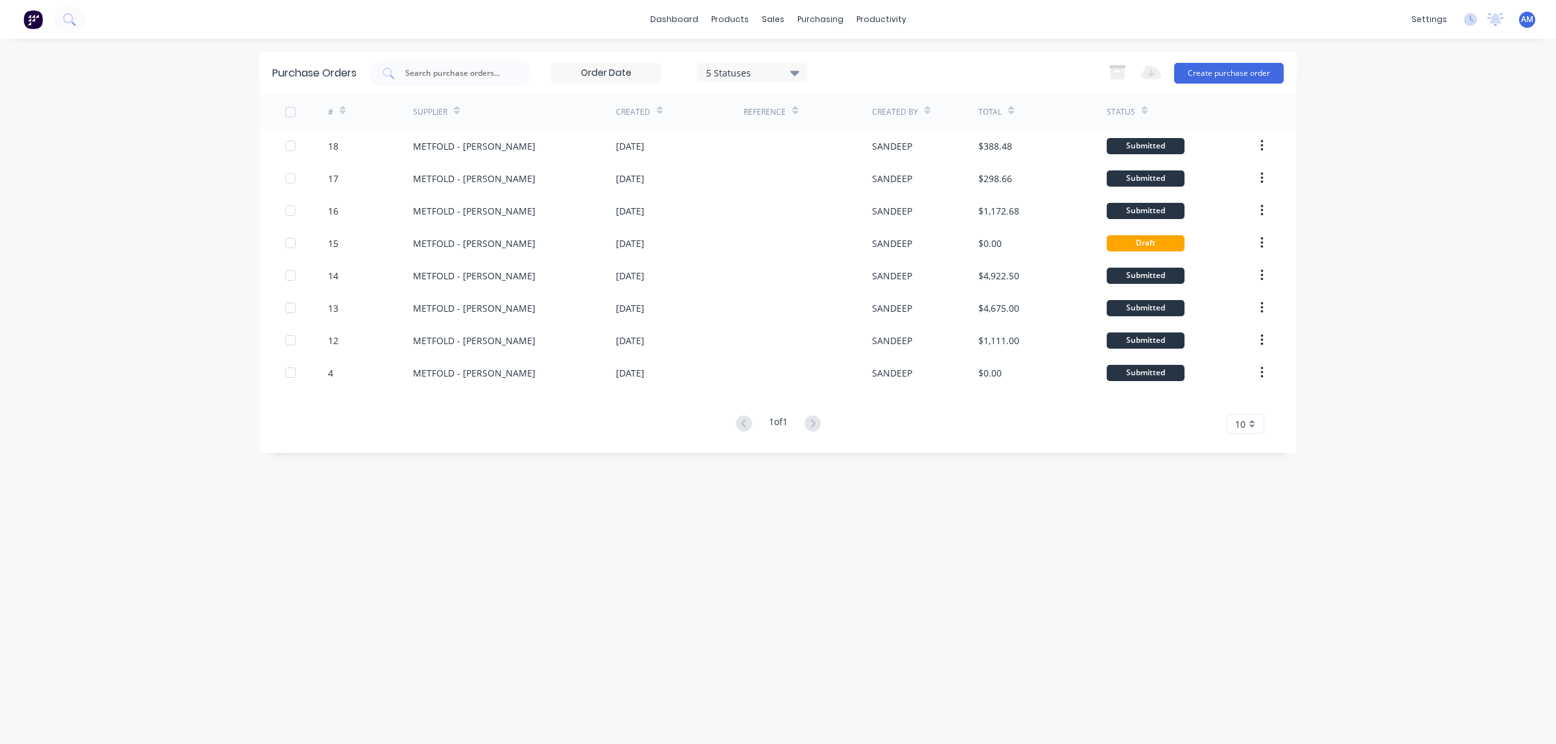
click at [816, 67] on div "5 Statuses 5 Statuses Export to Excel (XLSX) Create purchase order" at bounding box center [827, 73] width 914 height 26
click at [757, 117] on div "Reference" at bounding box center [765, 112] width 42 height 12
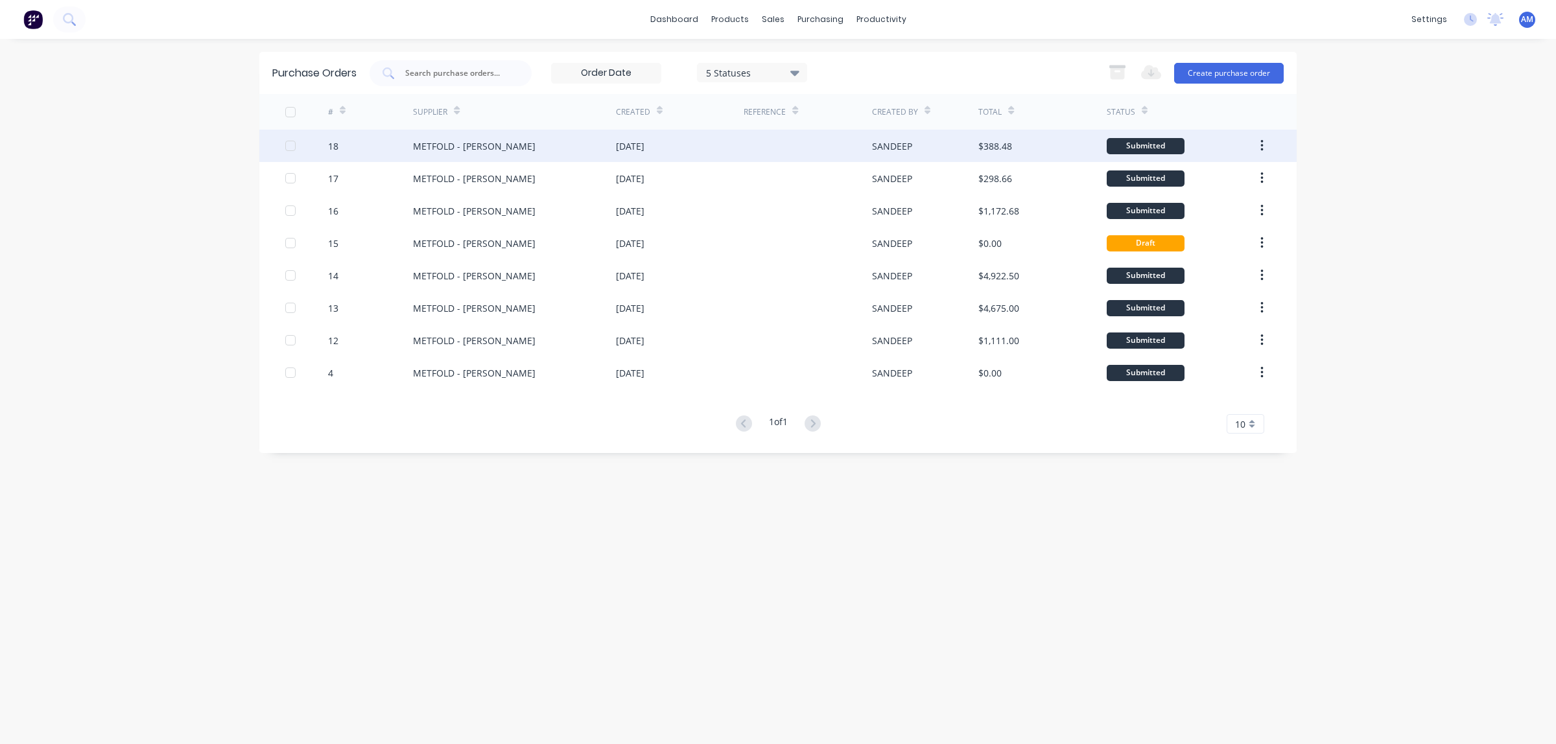
click at [746, 132] on div at bounding box center [808, 146] width 128 height 32
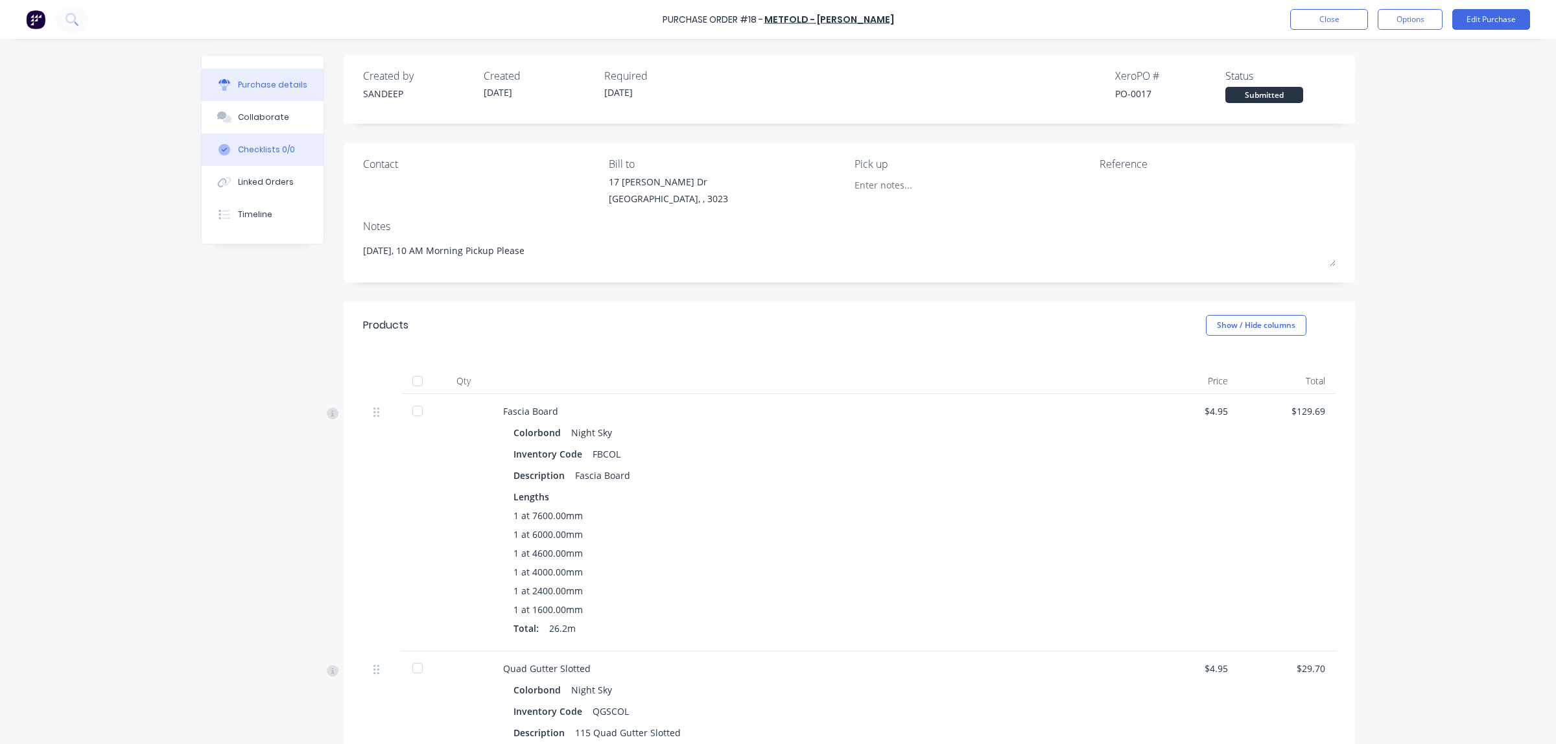
click at [242, 153] on div "Checklists 0/0" at bounding box center [266, 150] width 57 height 12
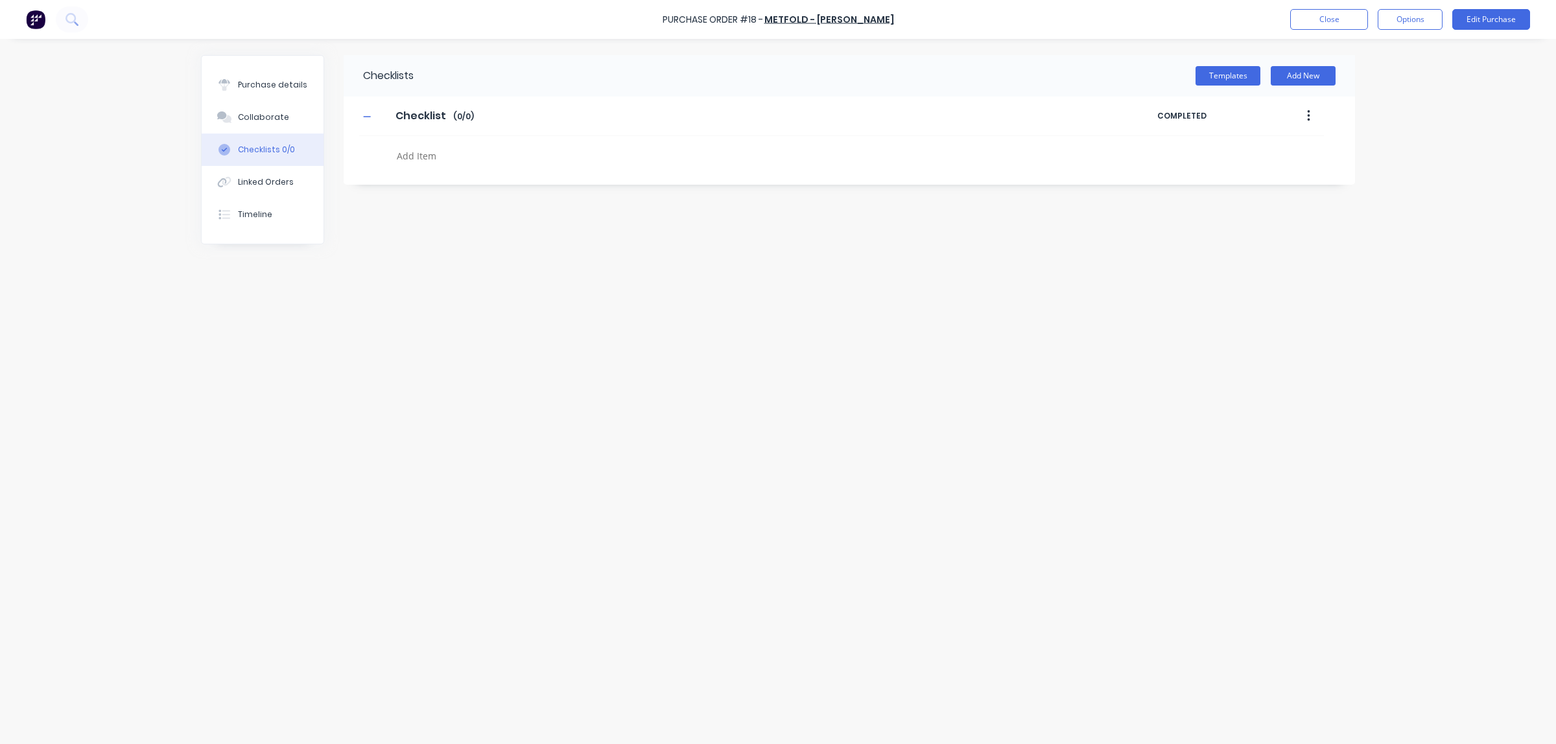
click at [240, 152] on div "Checklists 0/0" at bounding box center [266, 150] width 57 height 12
click at [263, 182] on div "Linked Orders" at bounding box center [266, 182] width 56 height 12
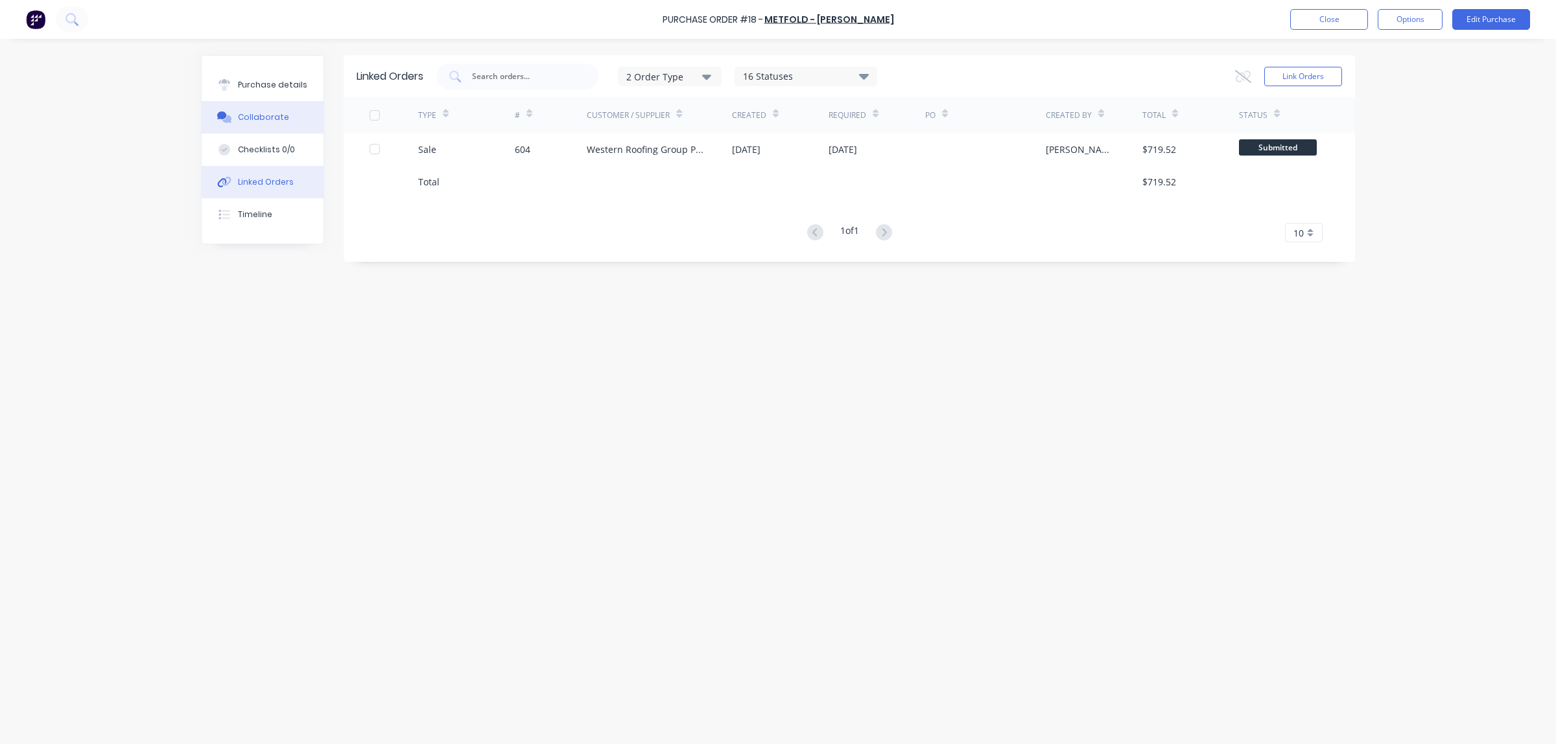
click at [263, 108] on button "Collaborate" at bounding box center [263, 117] width 122 height 32
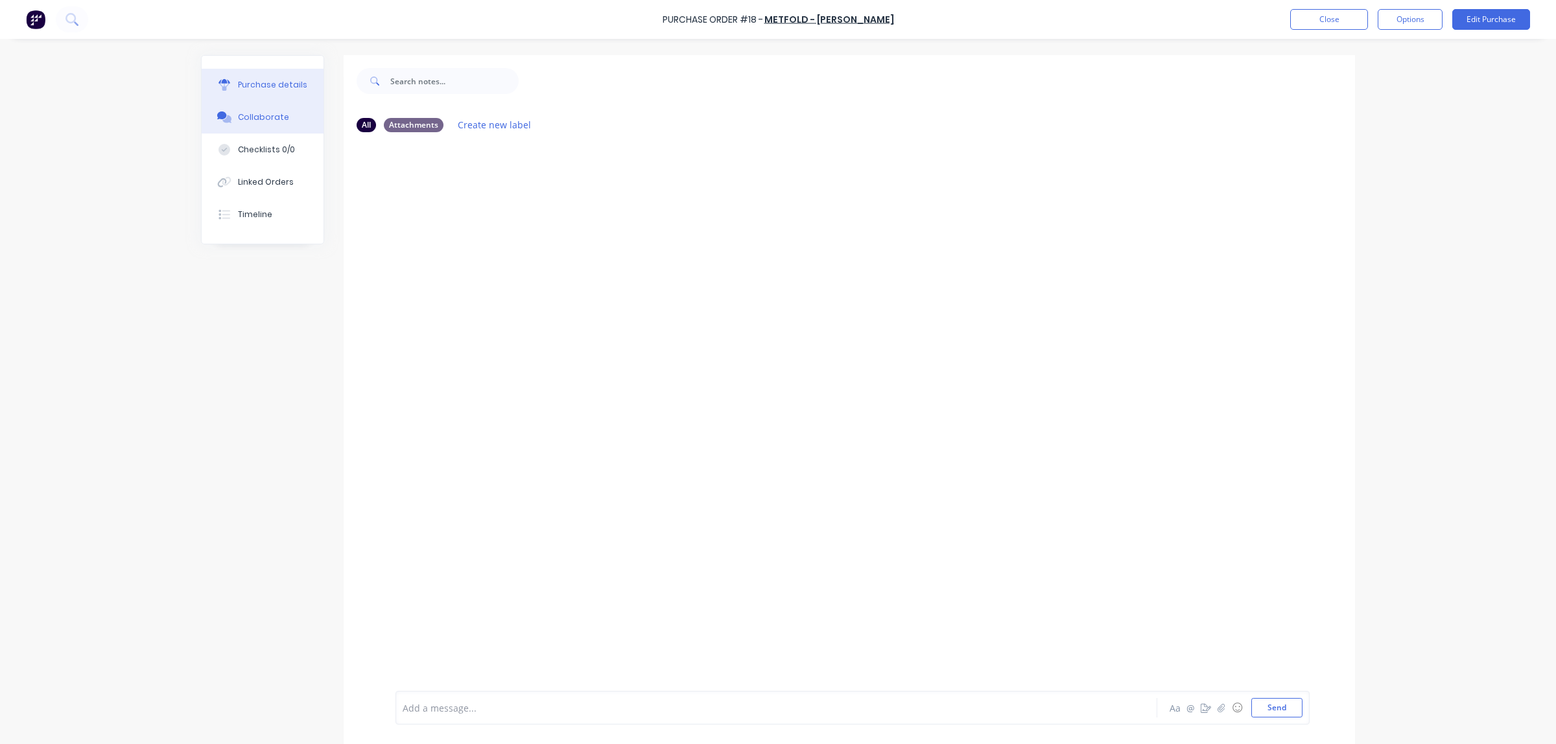
click at [271, 88] on div "Purchase details" at bounding box center [272, 85] width 69 height 12
type textarea "x"
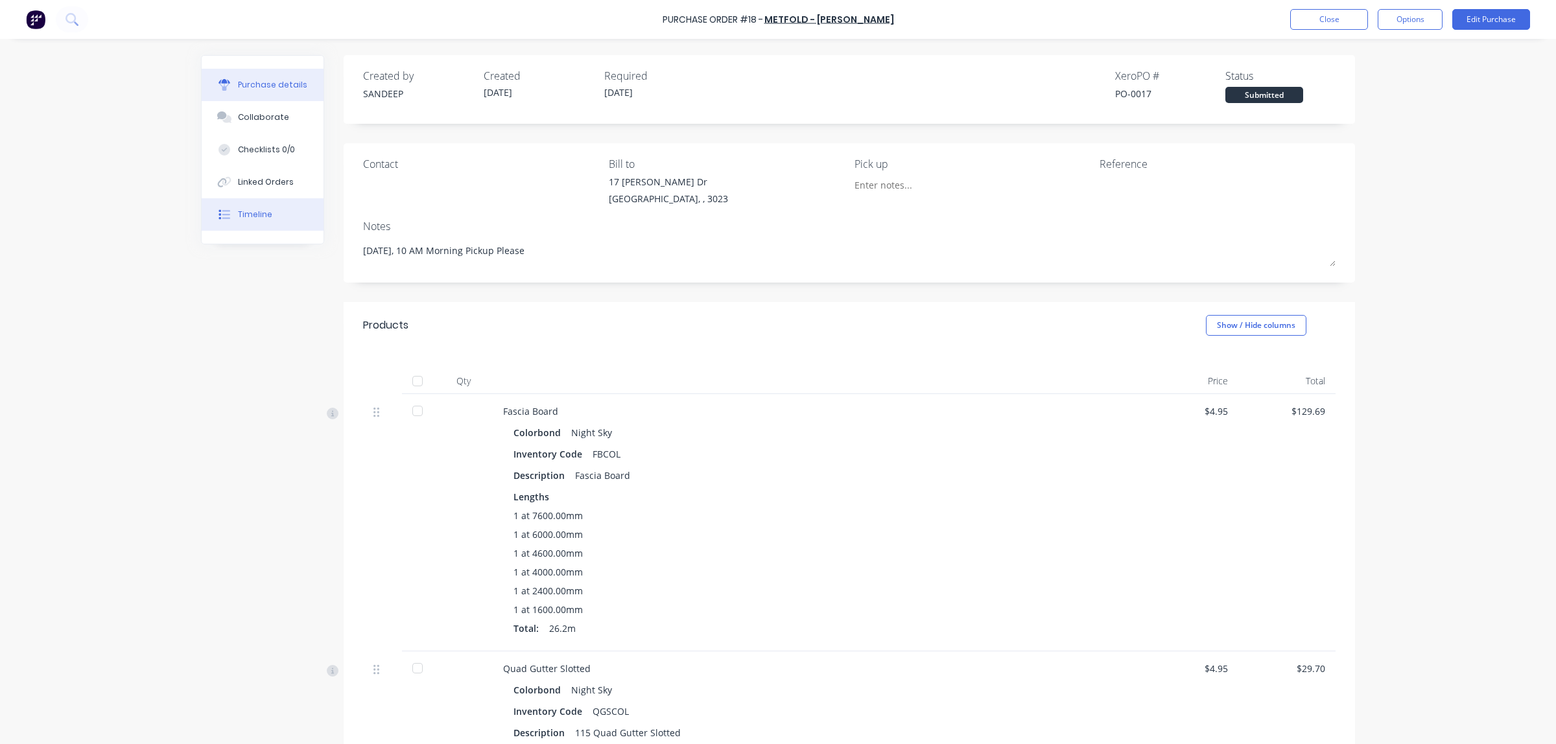
click at [244, 219] on div "Timeline" at bounding box center [255, 215] width 34 height 12
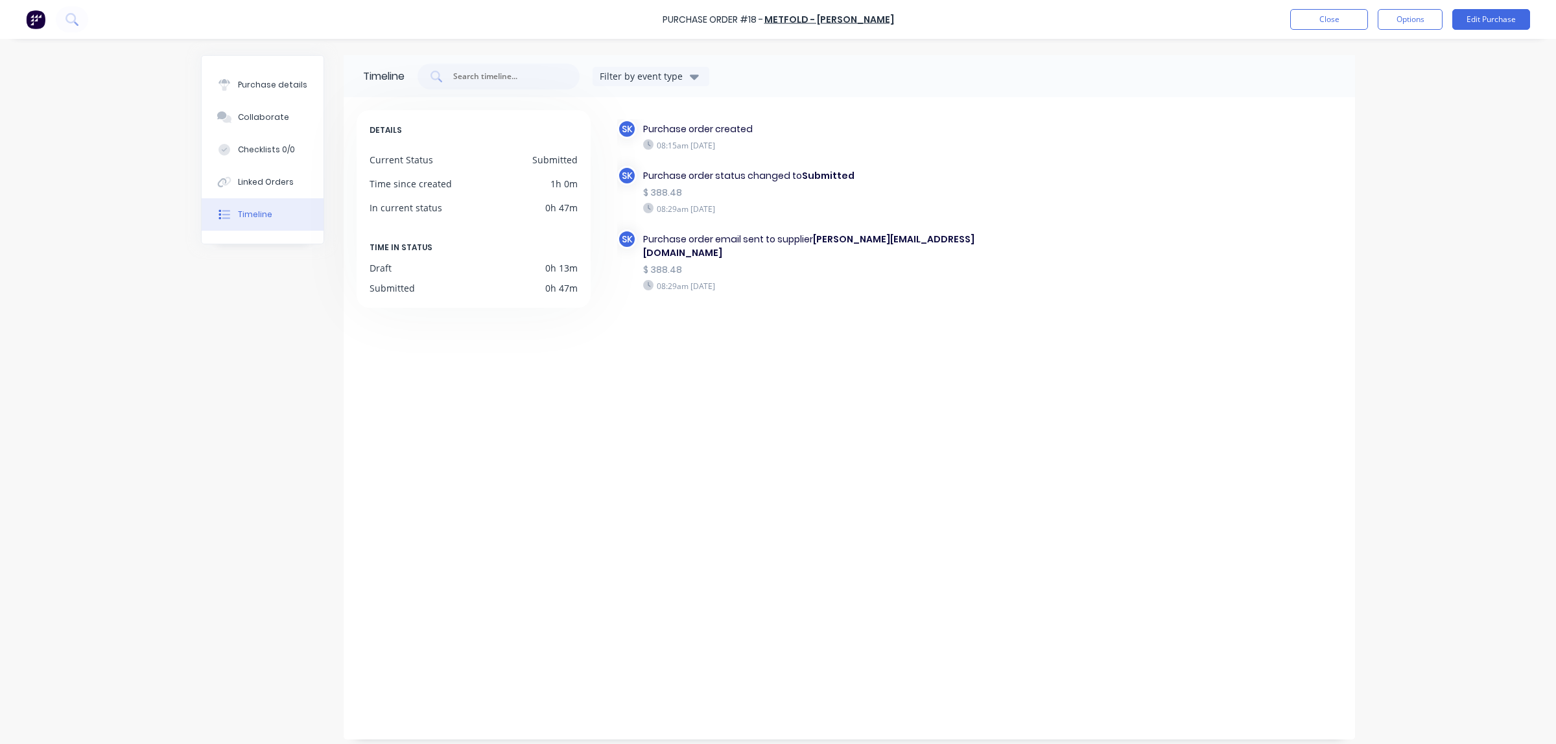
click at [36, 13] on img at bounding box center [35, 19] width 19 height 19
